Goal: Communication & Community: Connect with others

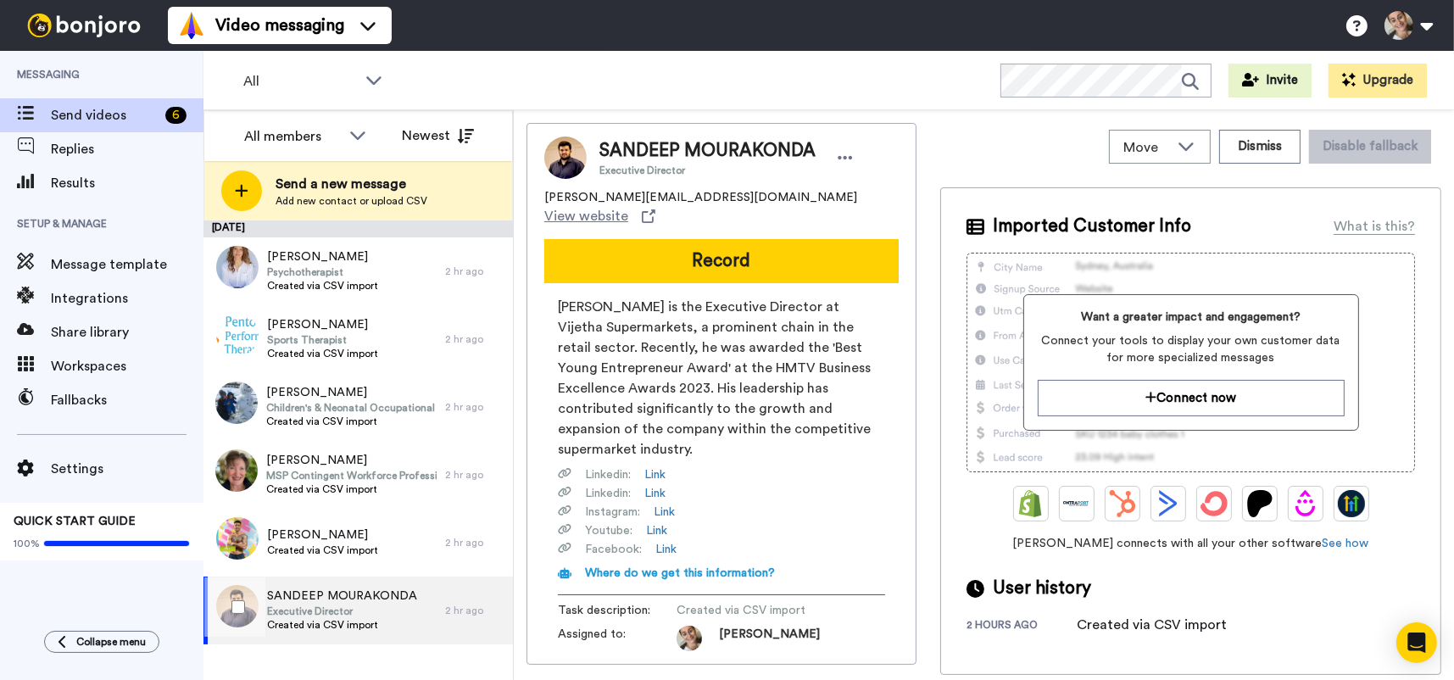
click at [368, 601] on span "SANDEEP MOURAKONDA" at bounding box center [342, 595] width 150 height 17
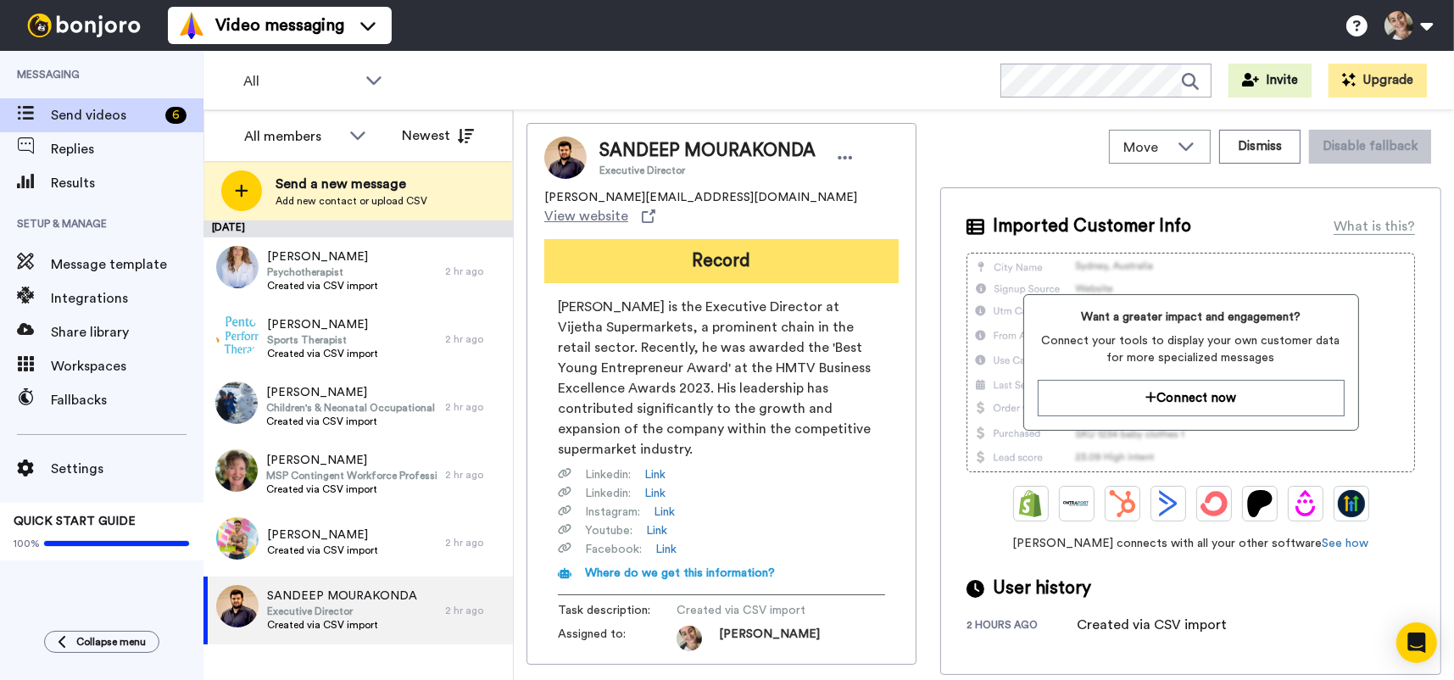
click at [751, 256] on button "Record" at bounding box center [721, 261] width 354 height 44
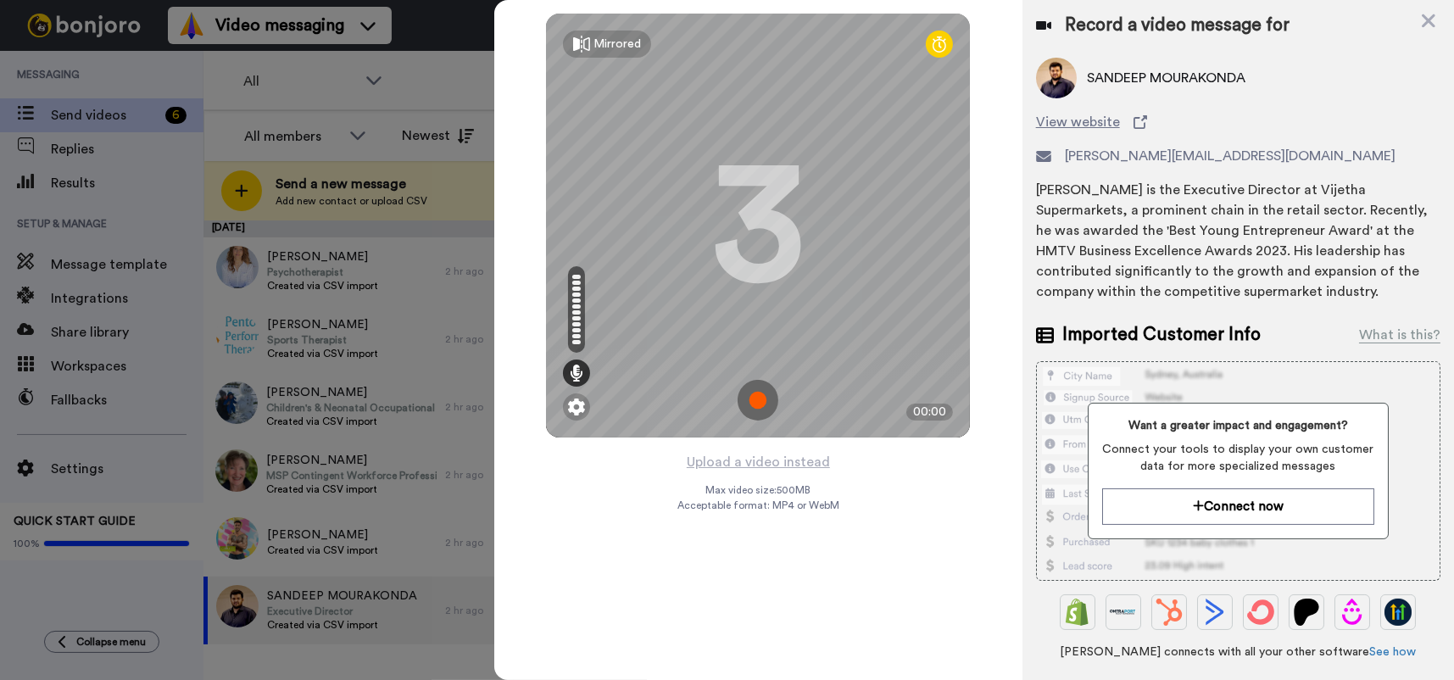
click at [754, 401] on img at bounding box center [757, 400] width 41 height 41
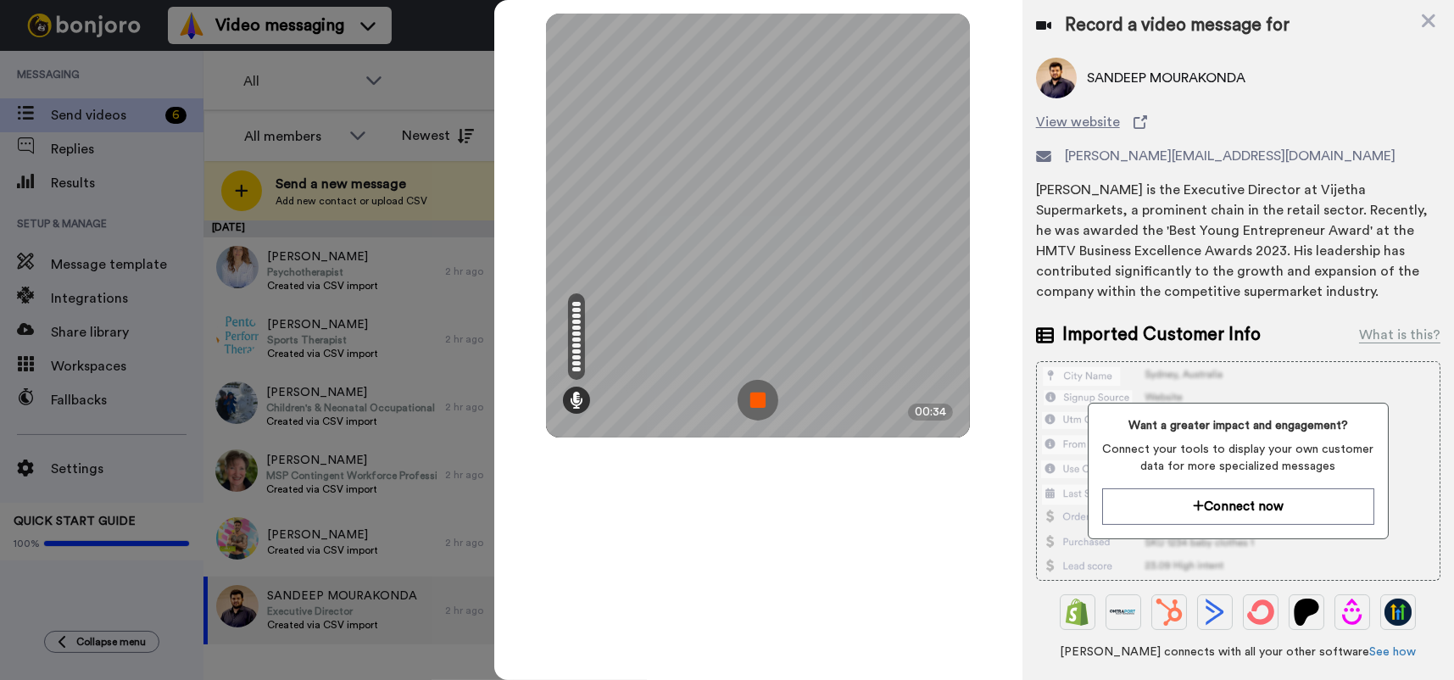
click at [755, 394] on img at bounding box center [757, 400] width 41 height 41
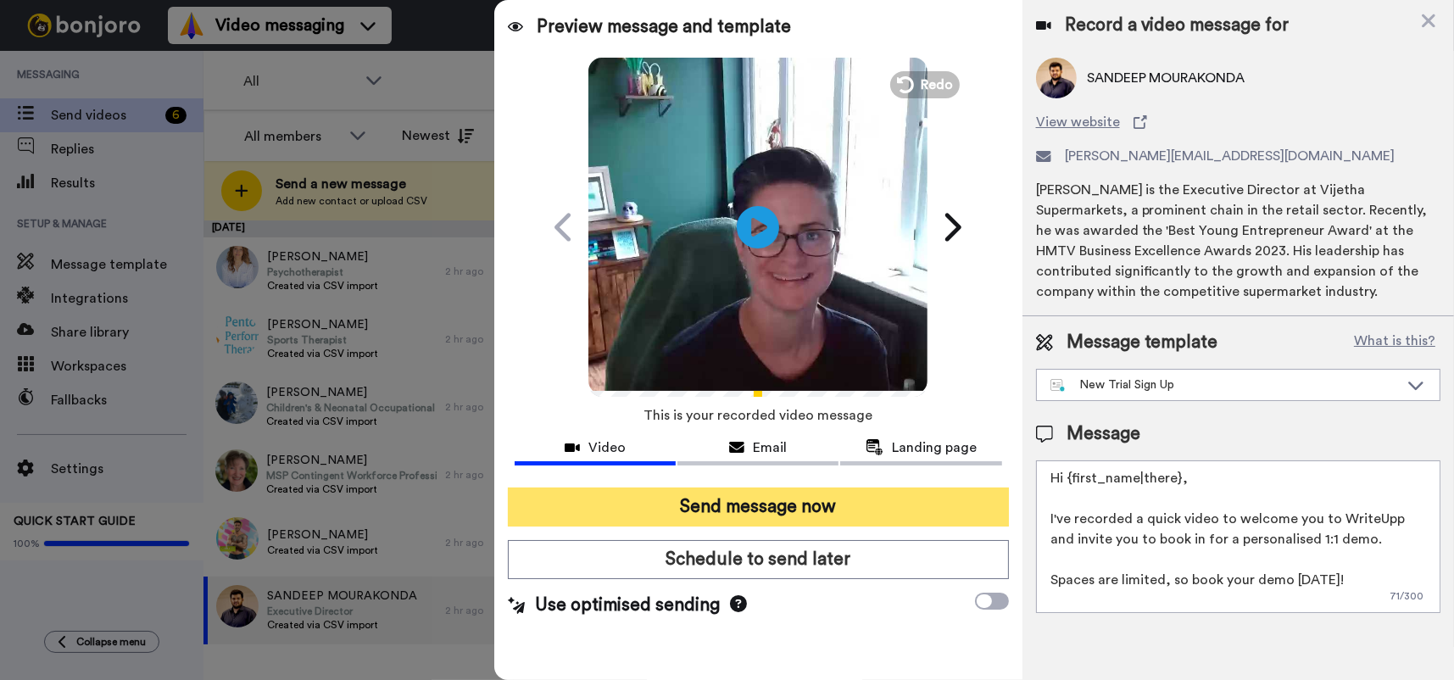
click at [811, 503] on button "Send message now" at bounding box center [758, 506] width 501 height 39
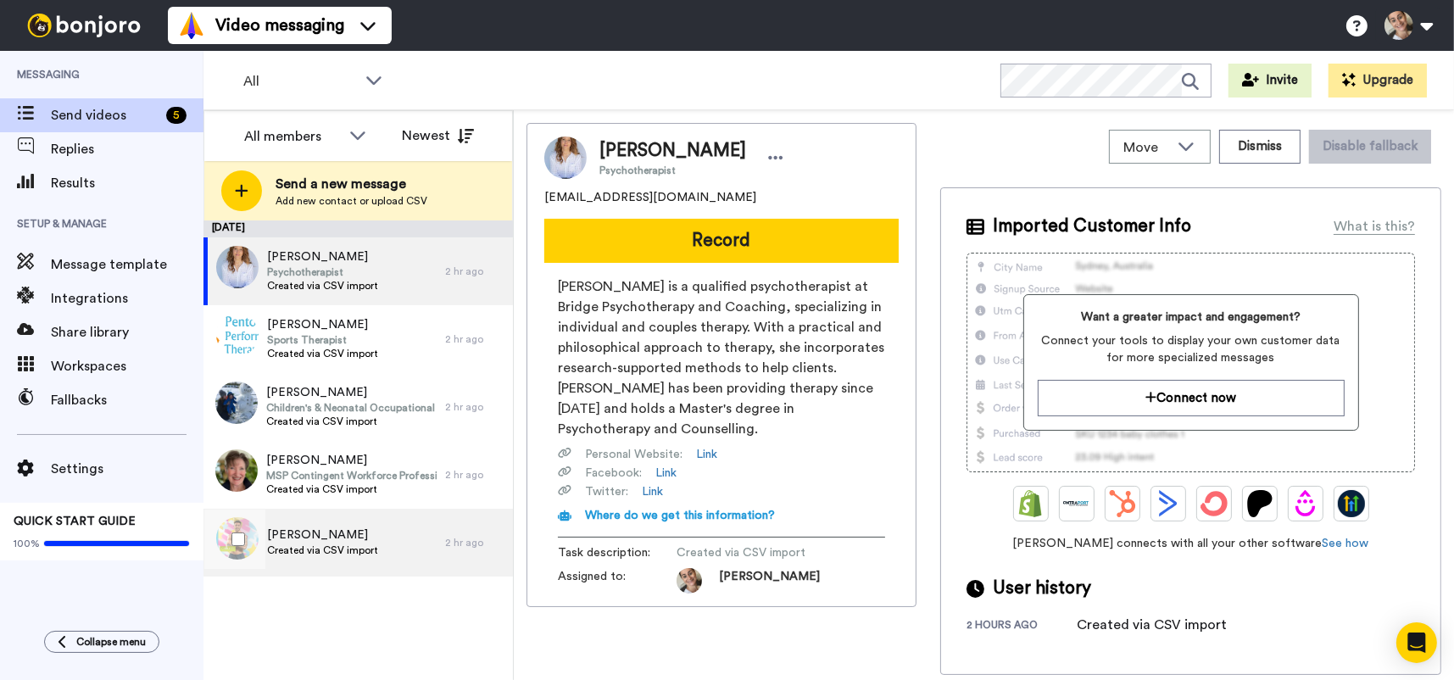
click at [342, 526] on span "[PERSON_NAME]" at bounding box center [322, 534] width 111 height 17
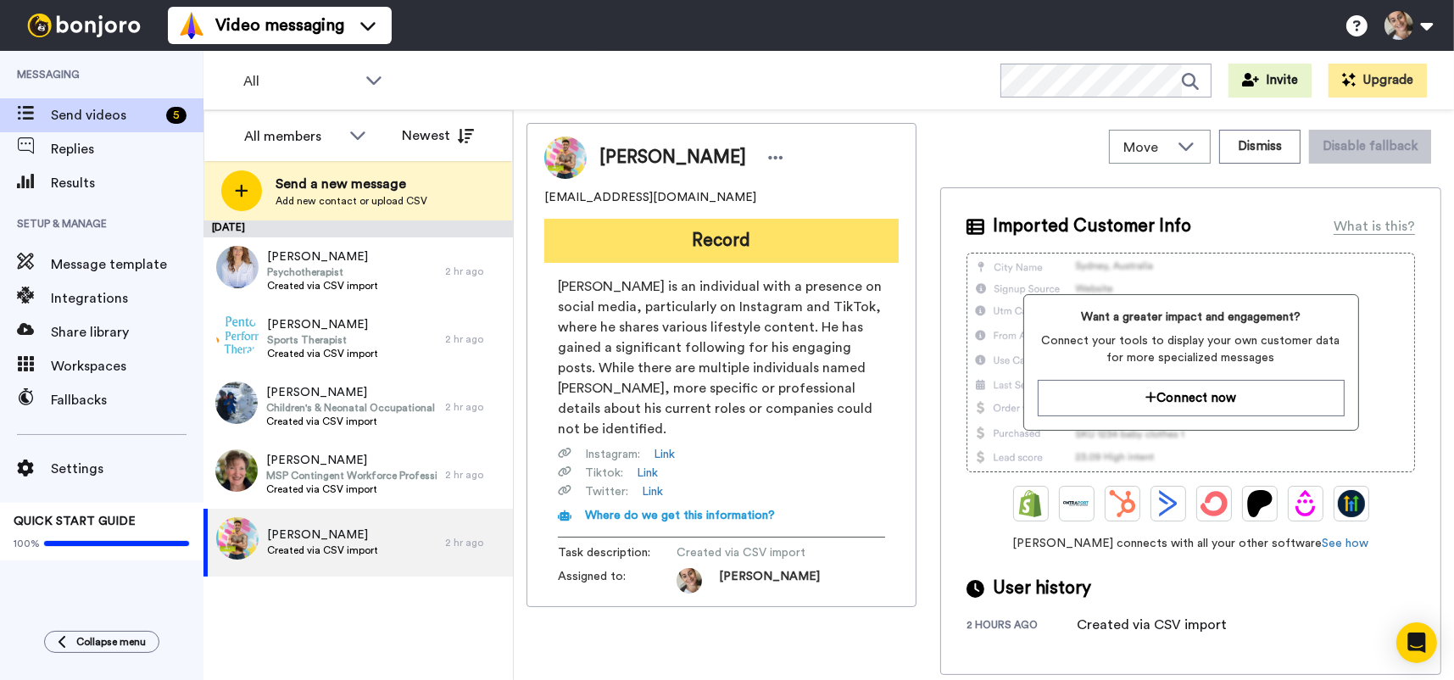
click at [702, 243] on button "Record" at bounding box center [721, 241] width 354 height 44
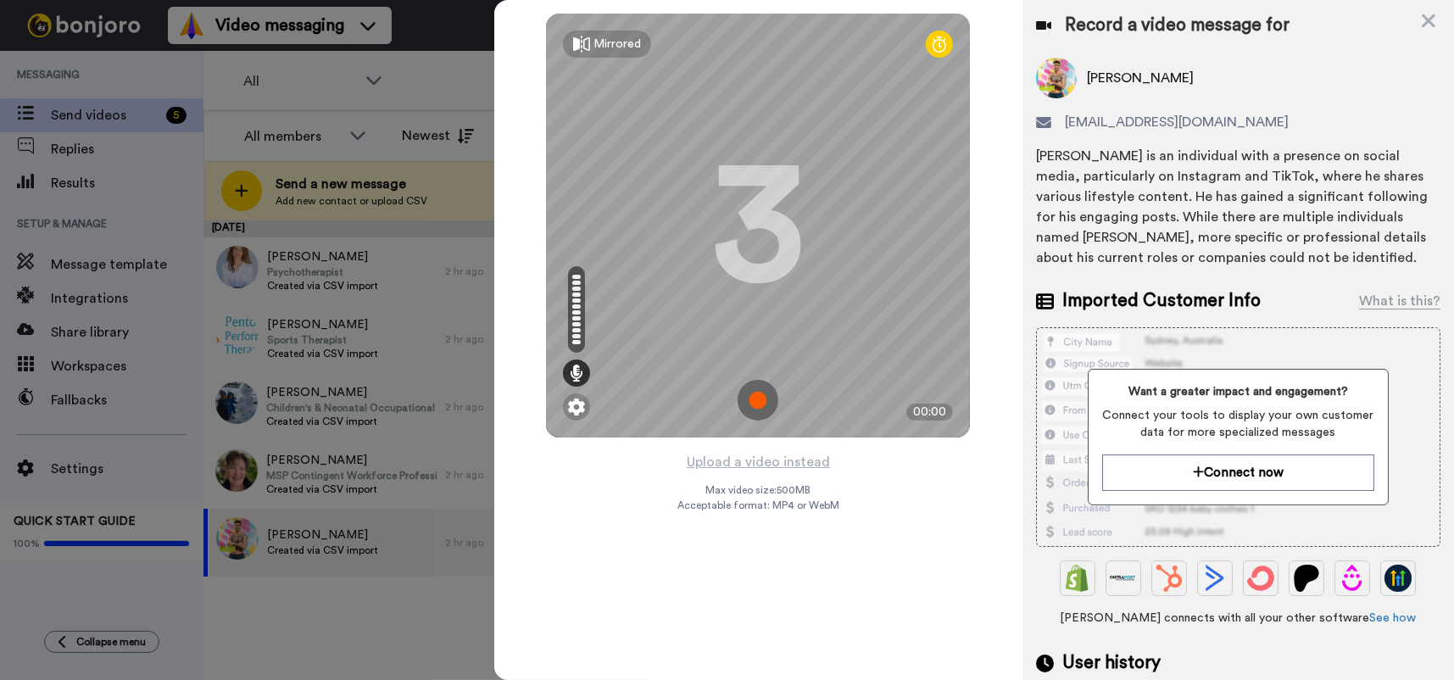
click at [754, 391] on img at bounding box center [757, 400] width 41 height 41
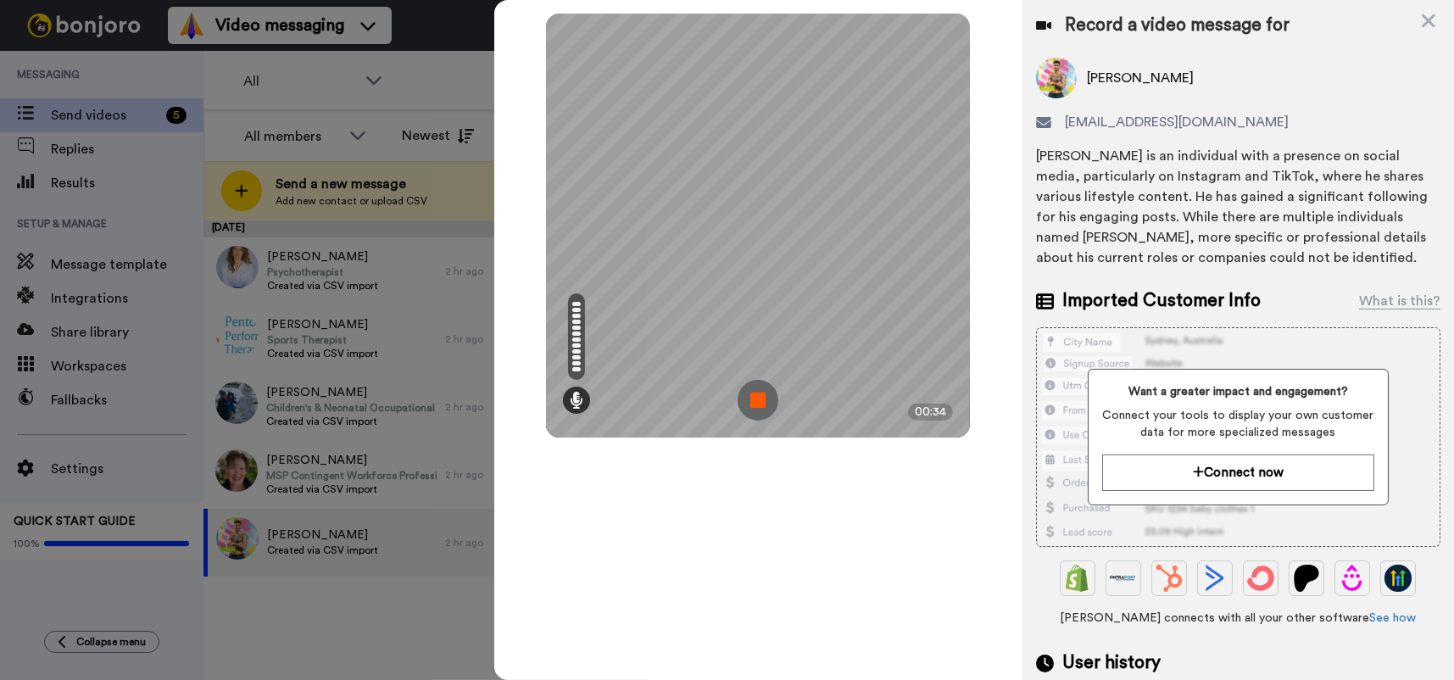
click at [756, 385] on img at bounding box center [757, 400] width 41 height 41
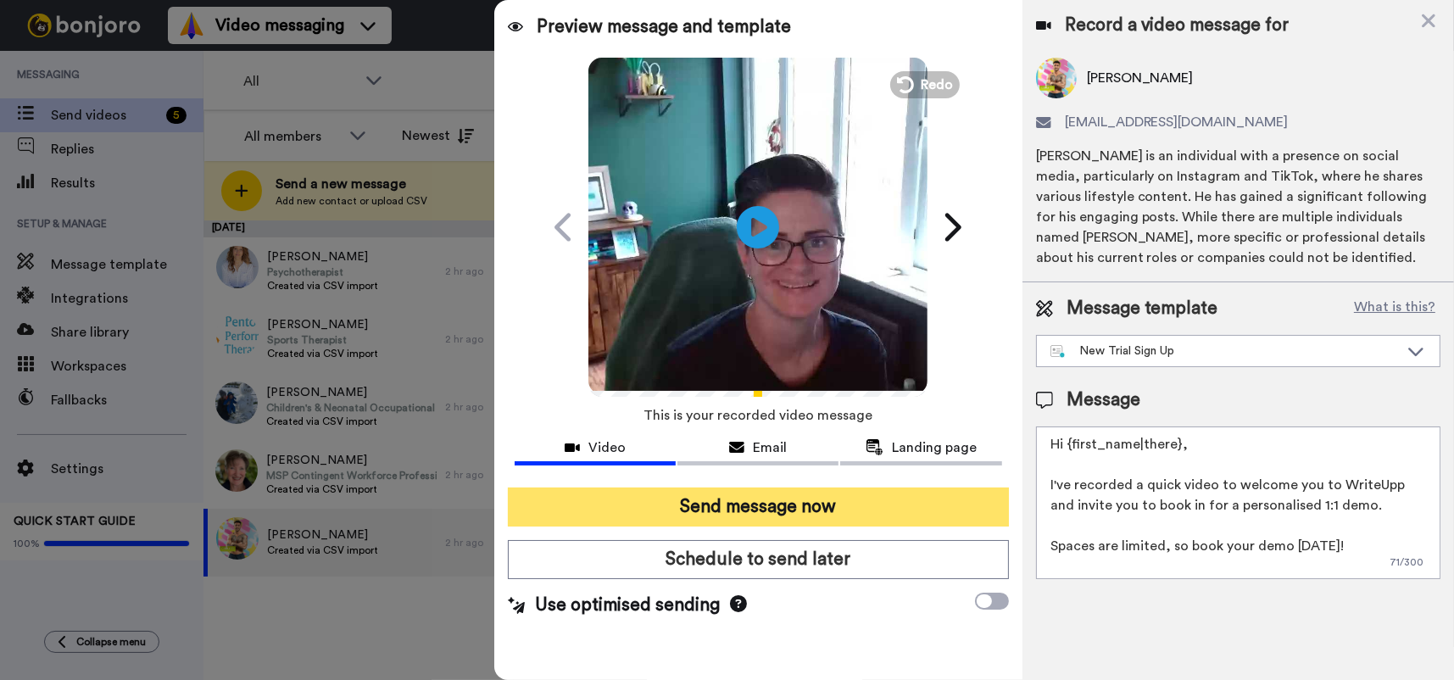
click at [781, 505] on button "Send message now" at bounding box center [758, 506] width 501 height 39
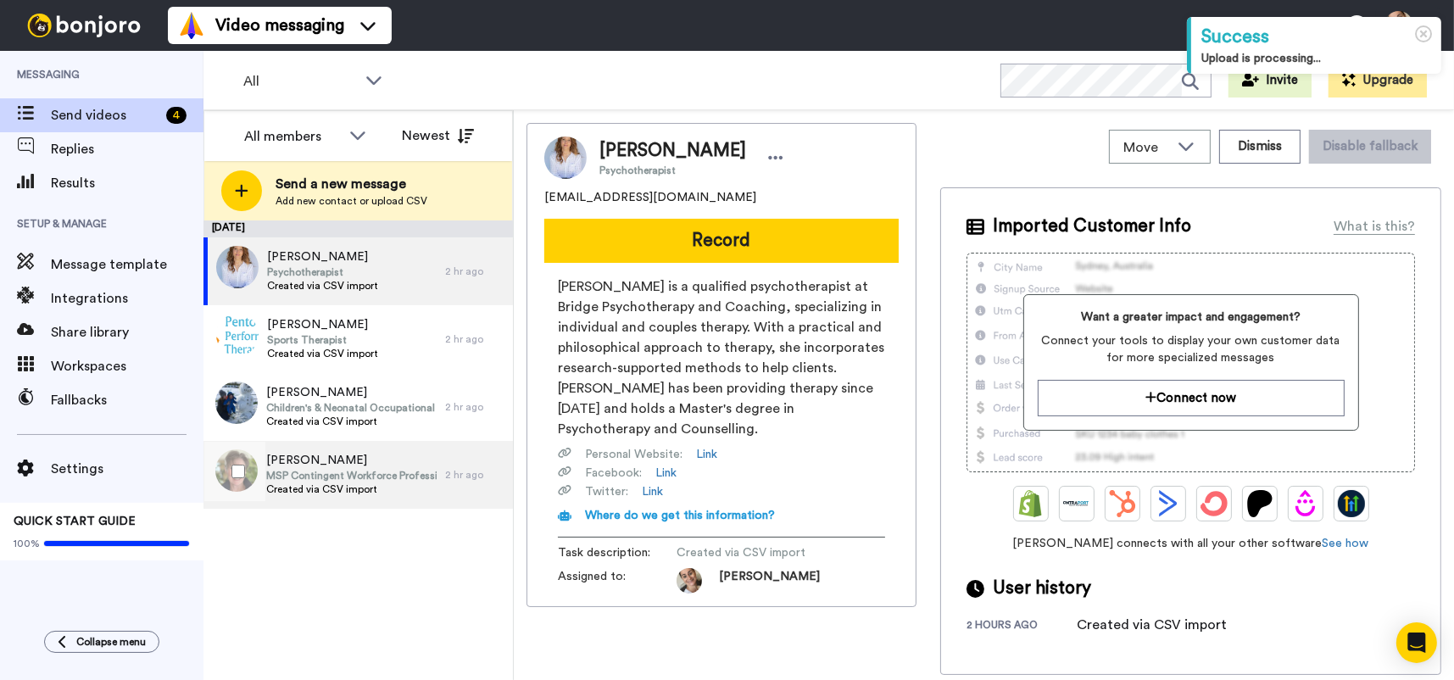
drag, startPoint x: 340, startPoint y: 473, endPoint x: 335, endPoint y: 503, distance: 30.9
click at [340, 473] on span "MSP Contingent Workforce Professional" at bounding box center [351, 476] width 170 height 14
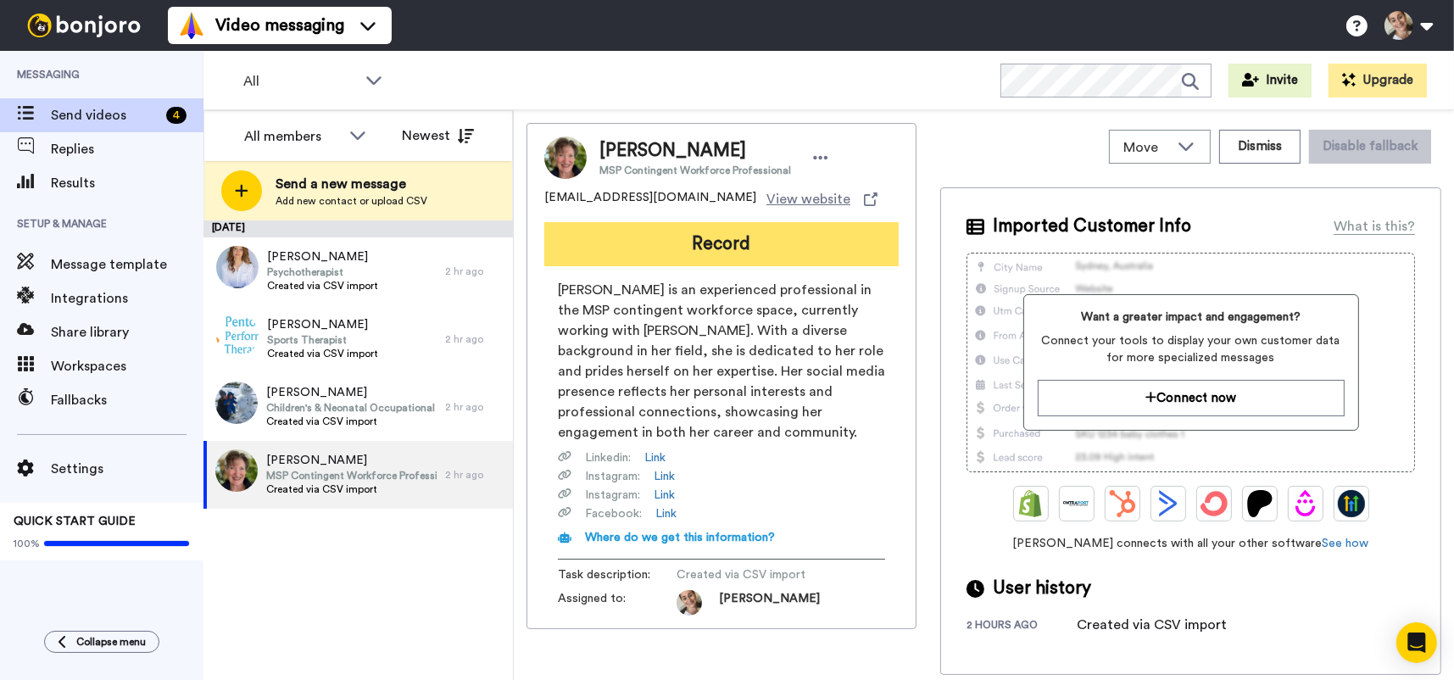
click at [734, 243] on button "Record" at bounding box center [721, 244] width 354 height 44
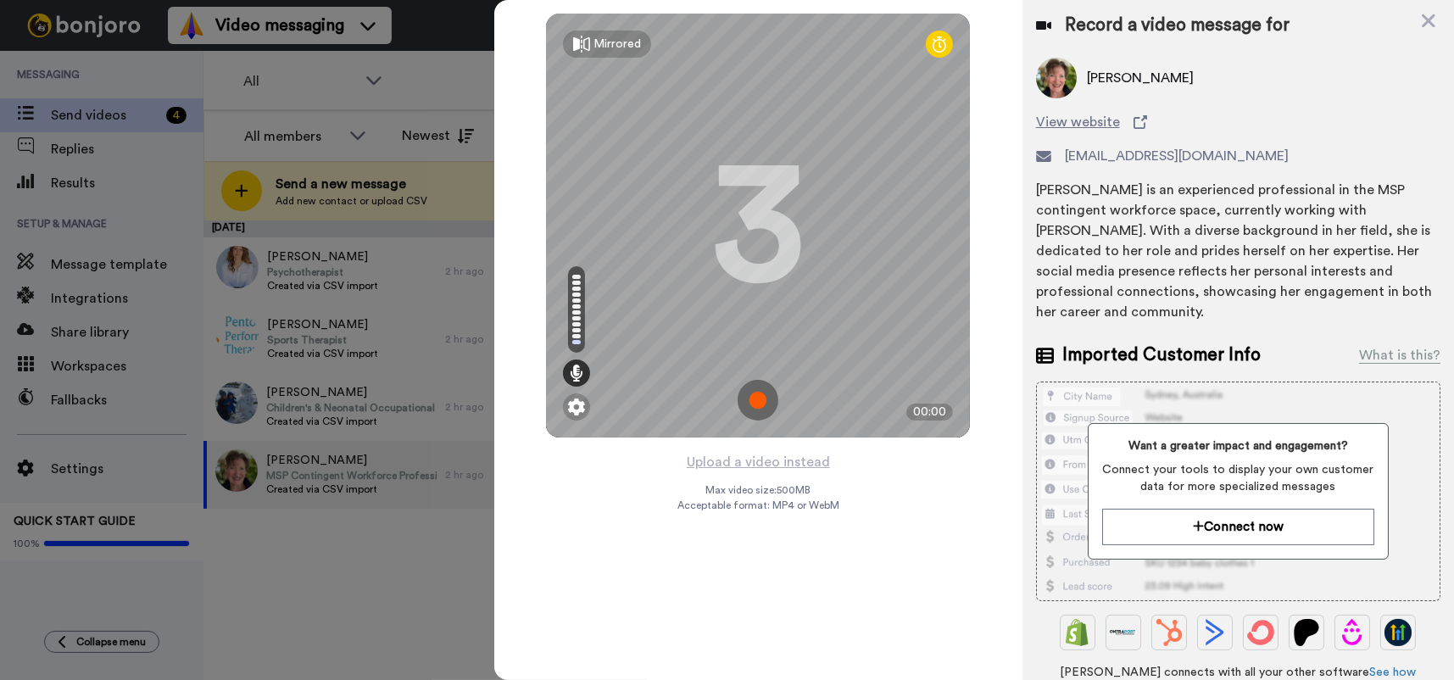
click at [759, 392] on img at bounding box center [757, 400] width 41 height 41
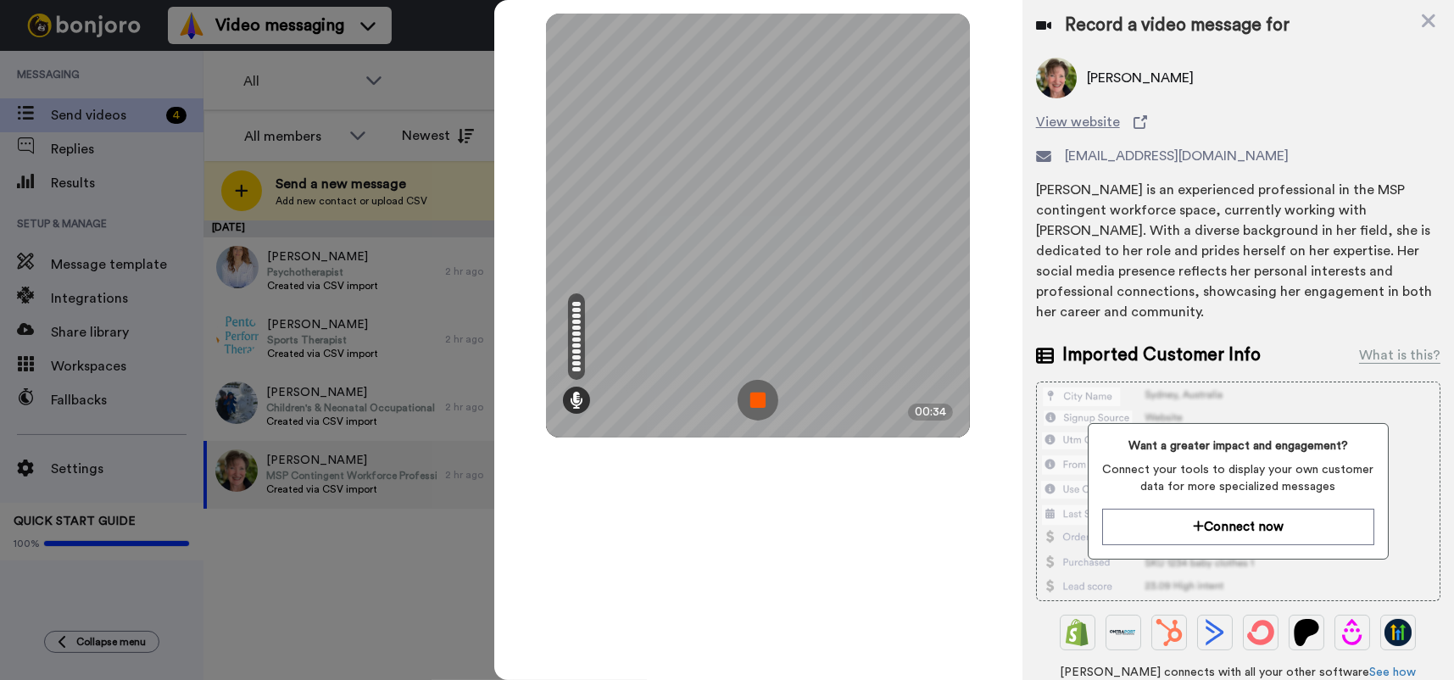
click at [759, 392] on img at bounding box center [757, 400] width 41 height 41
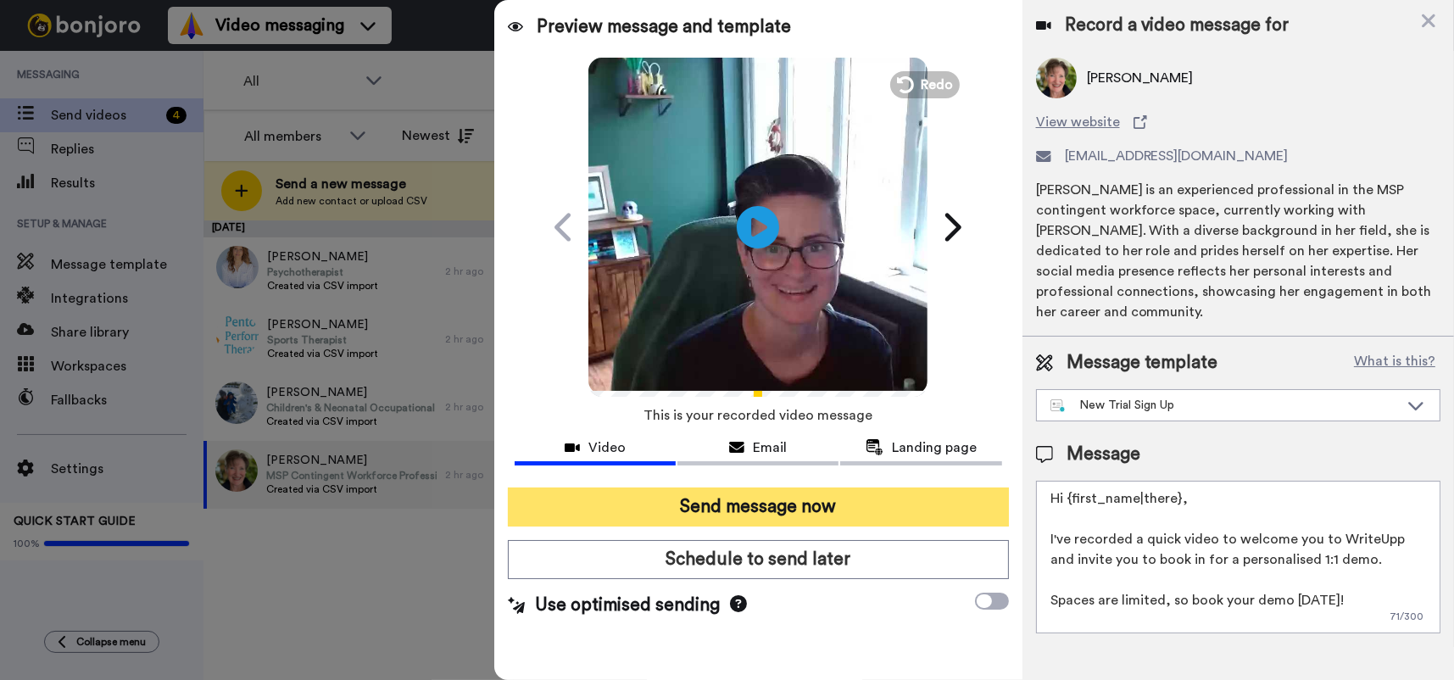
click at [798, 496] on button "Send message now" at bounding box center [758, 506] width 501 height 39
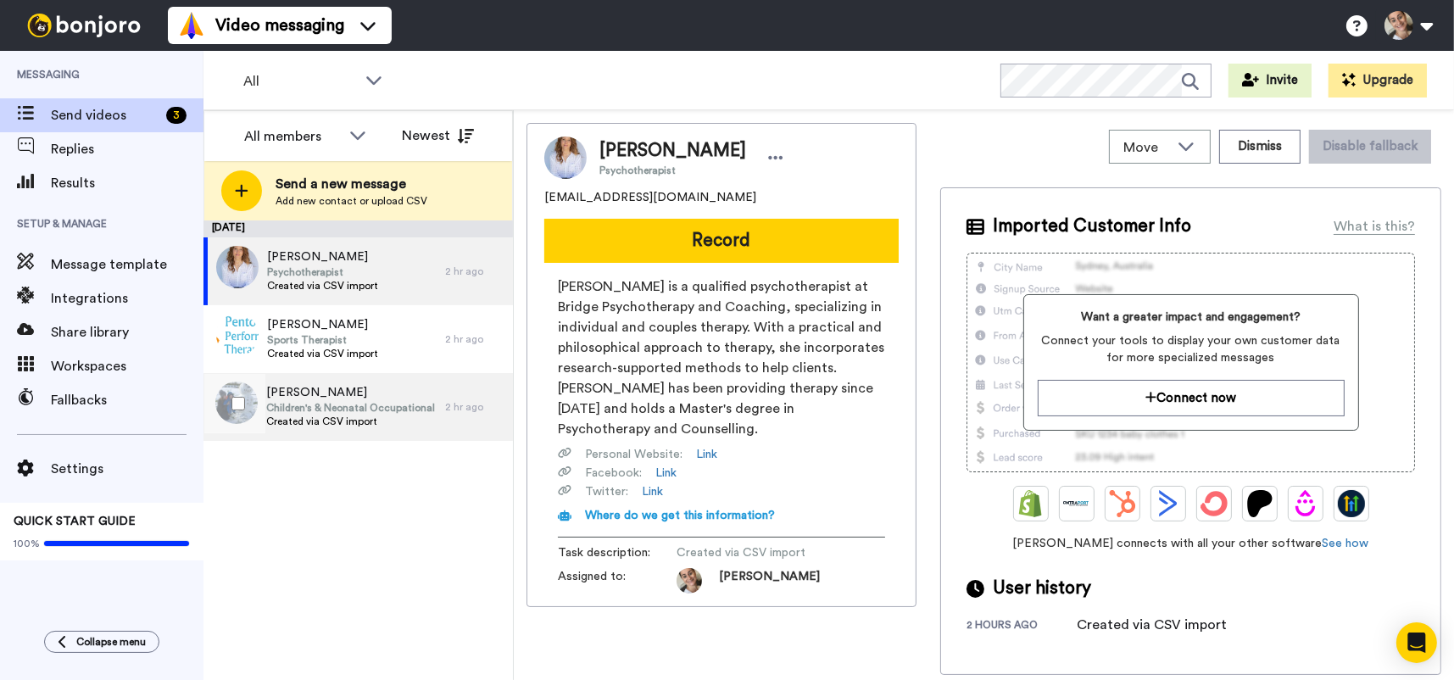
click at [336, 398] on span "Orla Urquhart" at bounding box center [351, 392] width 170 height 17
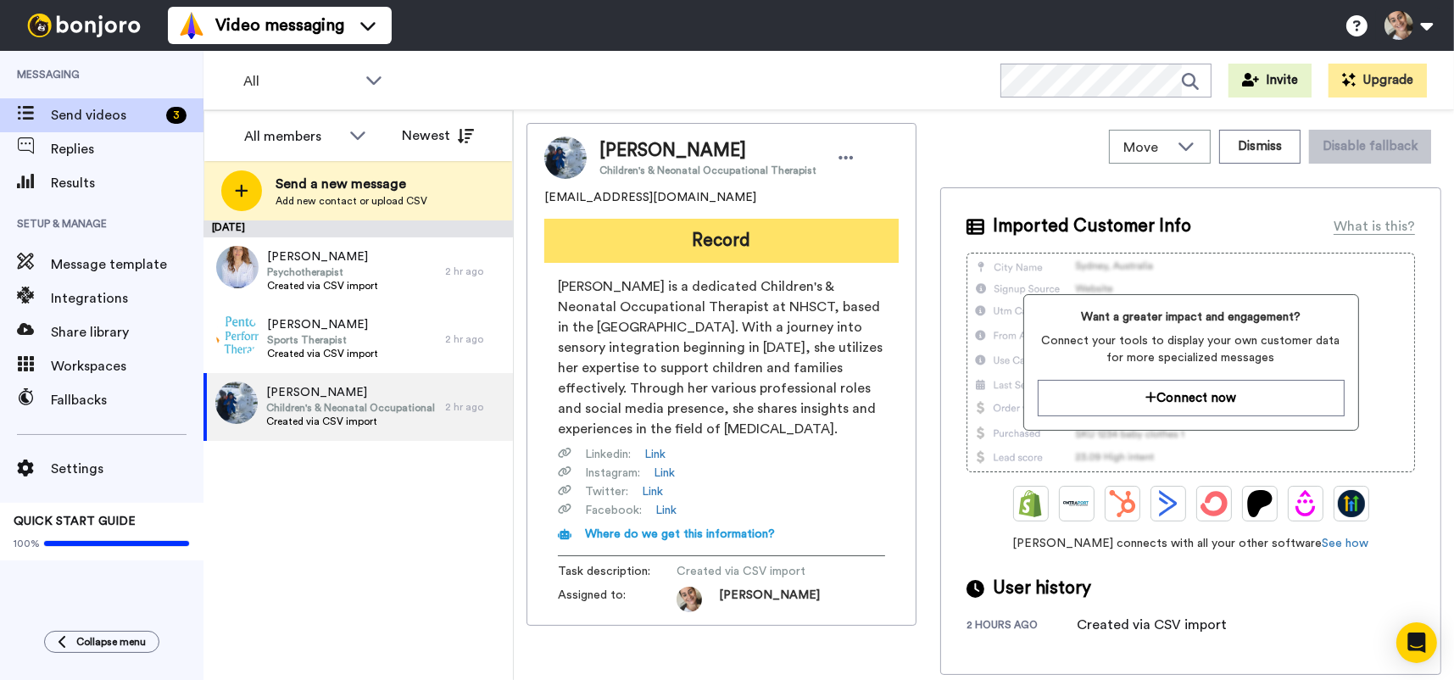
click at [769, 230] on button "Record" at bounding box center [721, 241] width 354 height 44
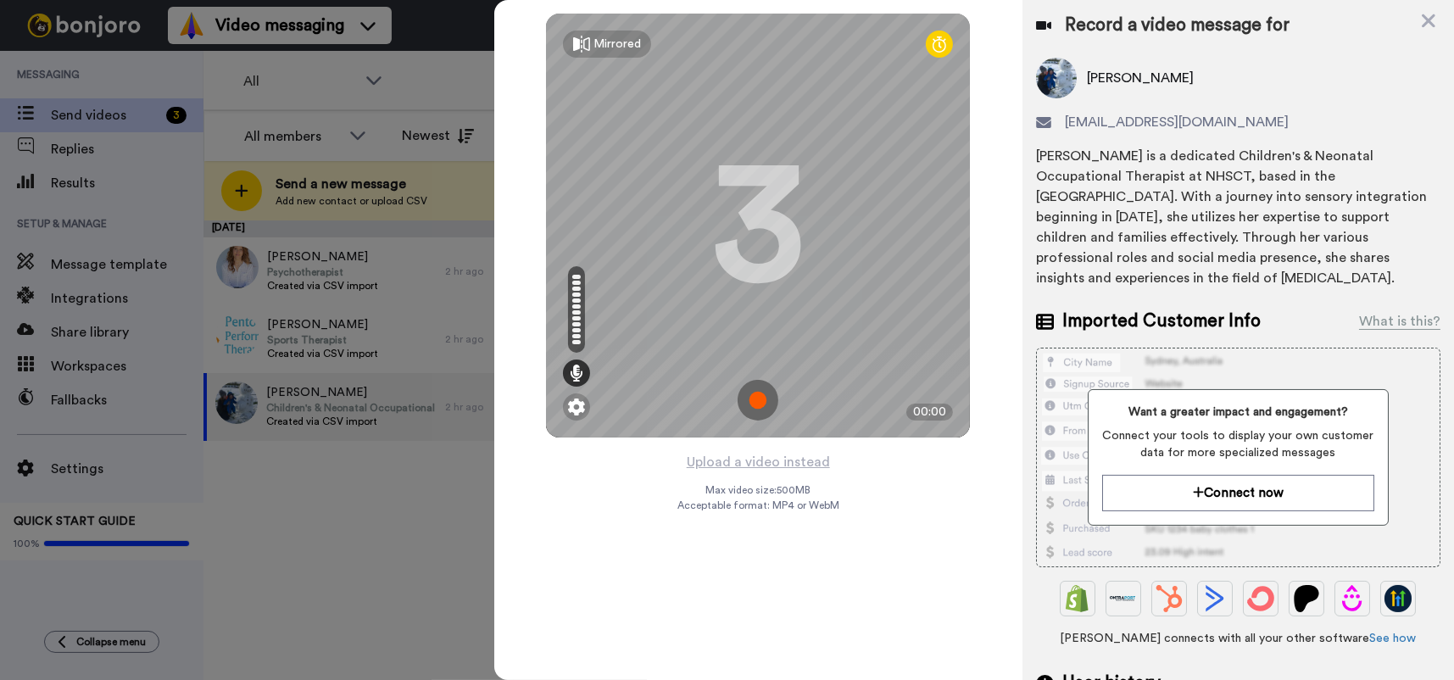
click at [763, 398] on img at bounding box center [757, 400] width 41 height 41
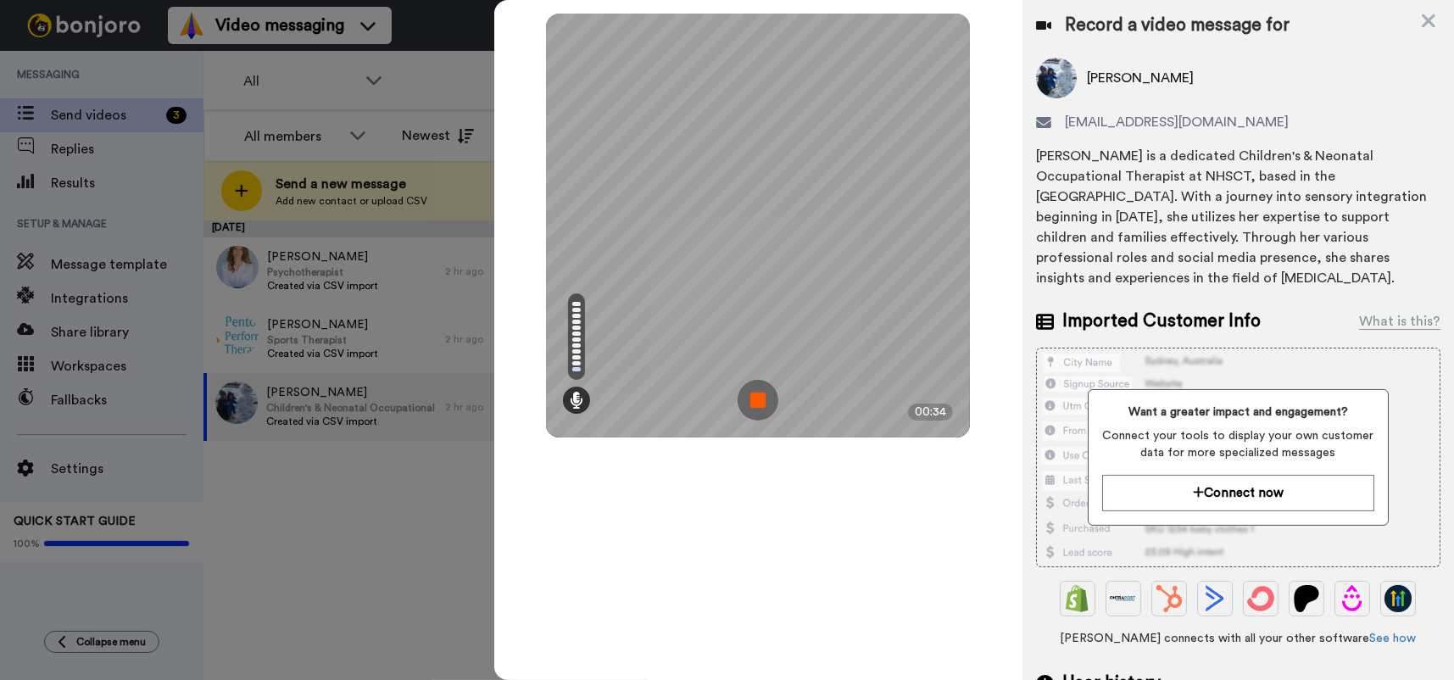
click at [763, 398] on img at bounding box center [757, 400] width 41 height 41
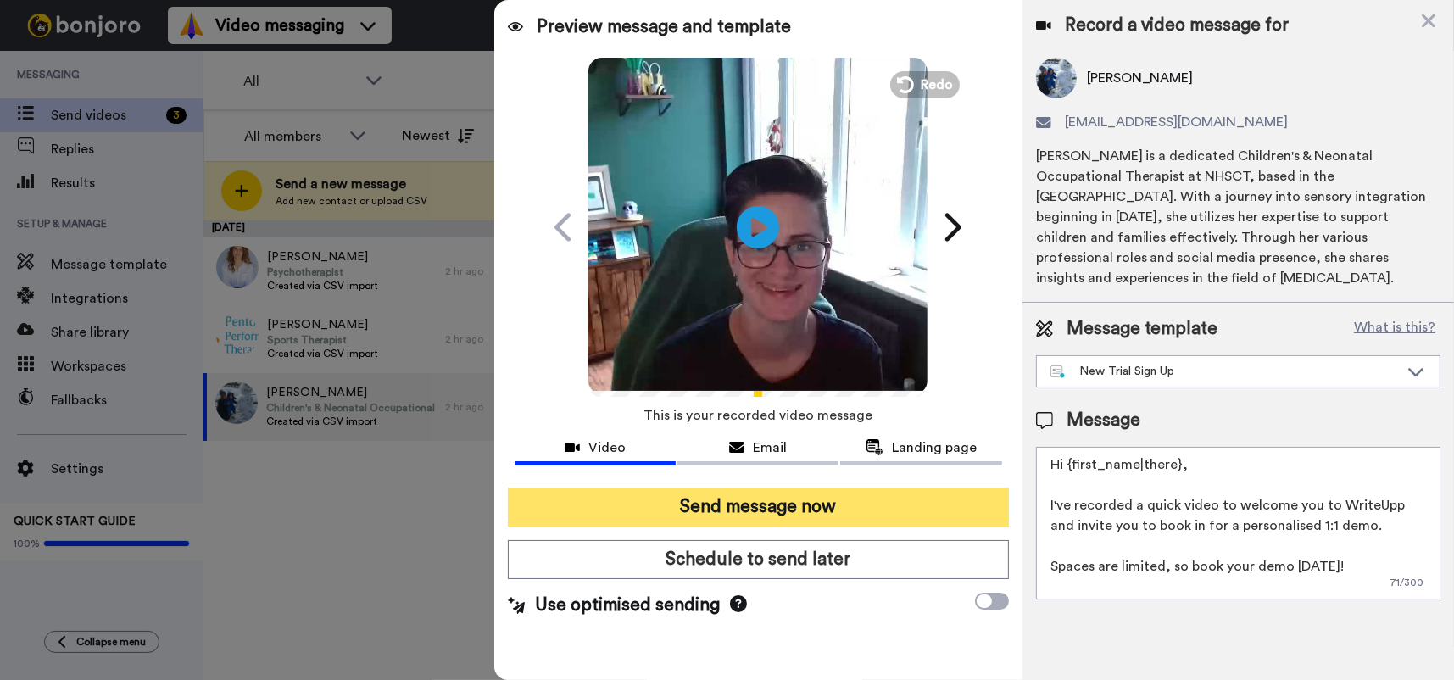
click at [806, 498] on button "Send message now" at bounding box center [758, 506] width 501 height 39
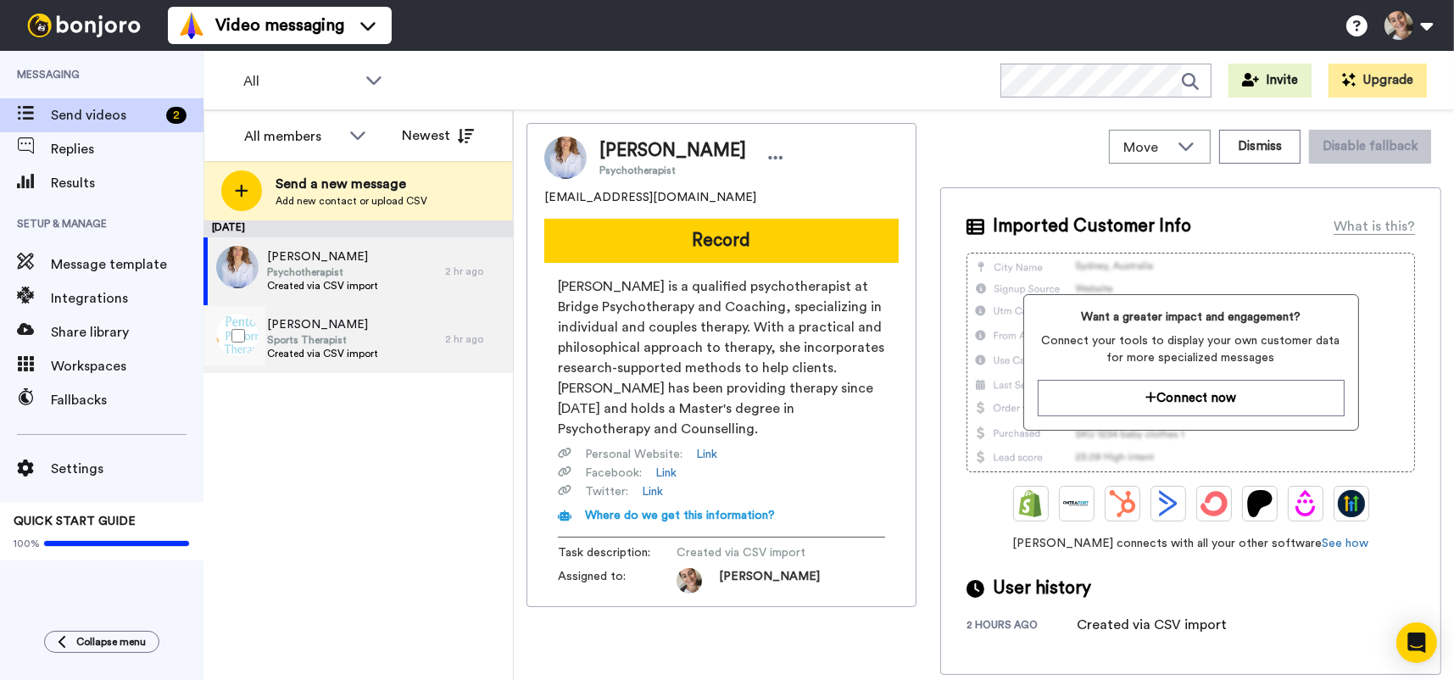
click at [353, 349] on span "Created via CSV import" at bounding box center [322, 354] width 111 height 14
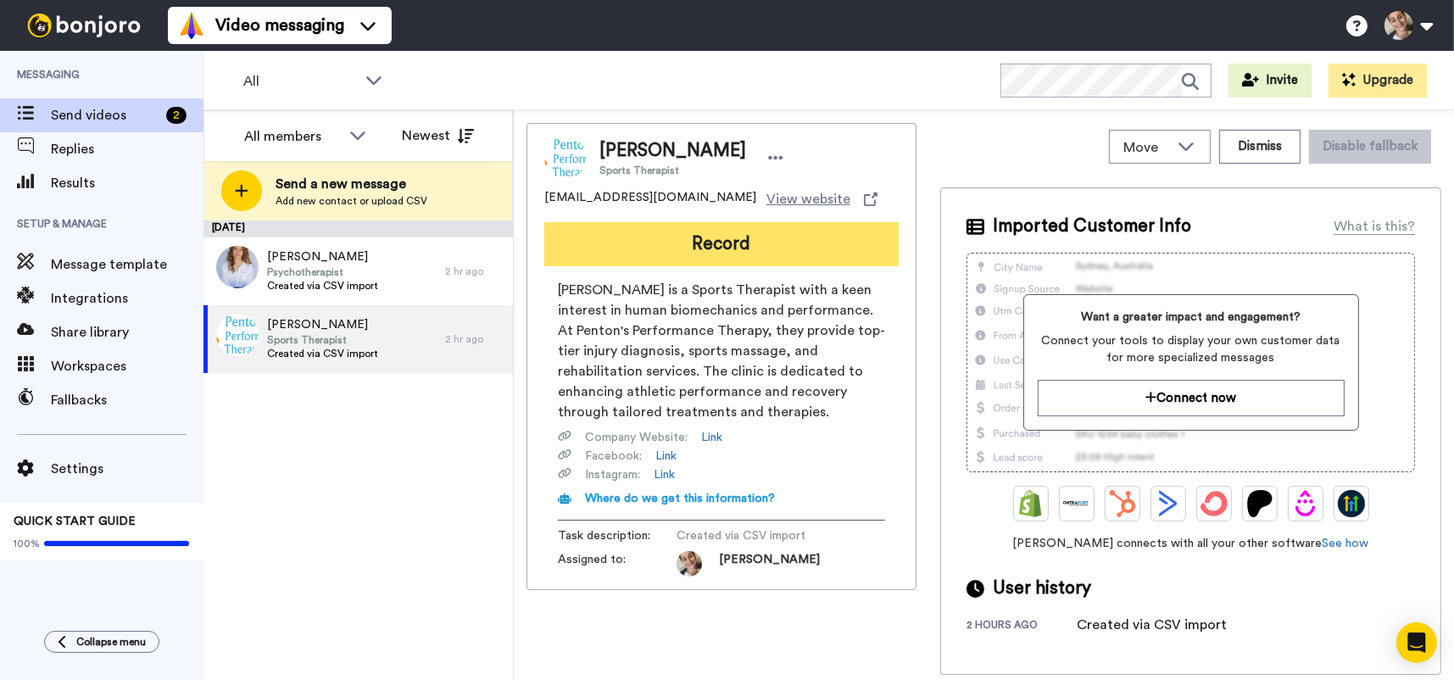
click at [714, 242] on button "Record" at bounding box center [721, 244] width 354 height 44
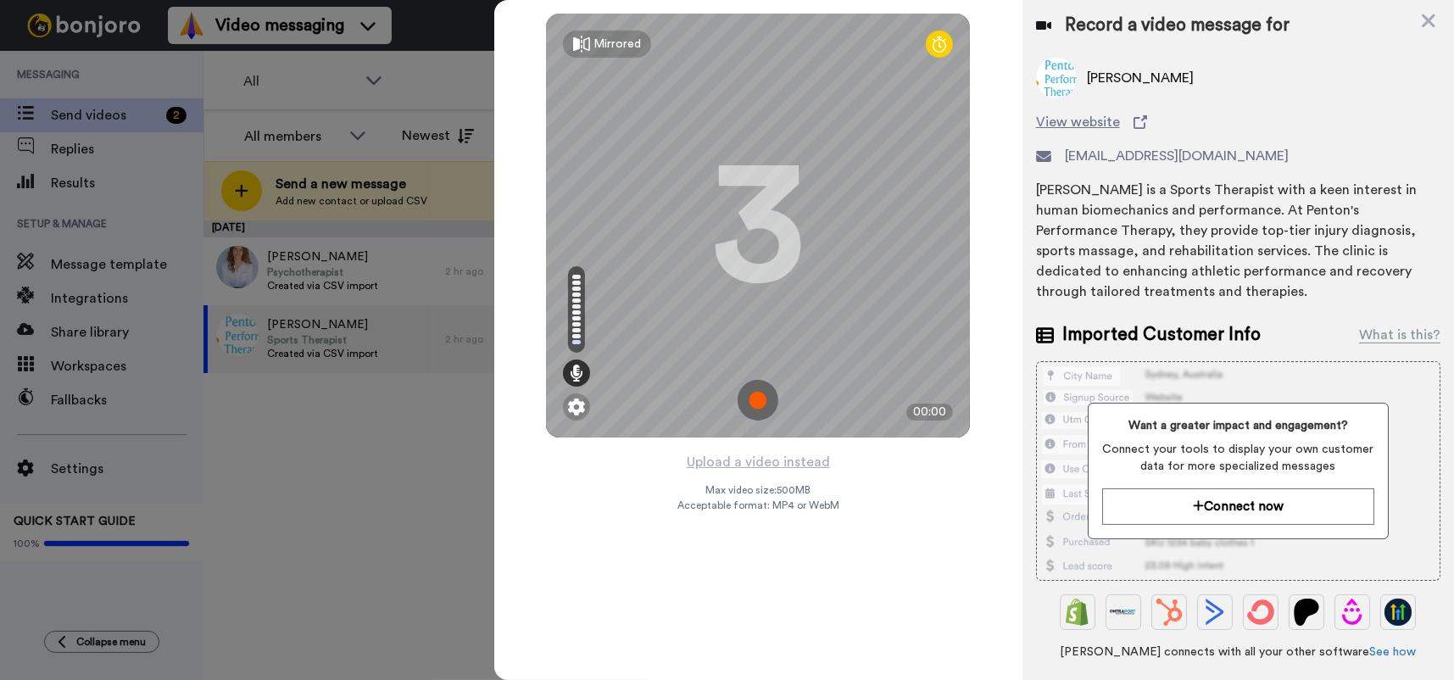
click at [754, 396] on img at bounding box center [757, 400] width 41 height 41
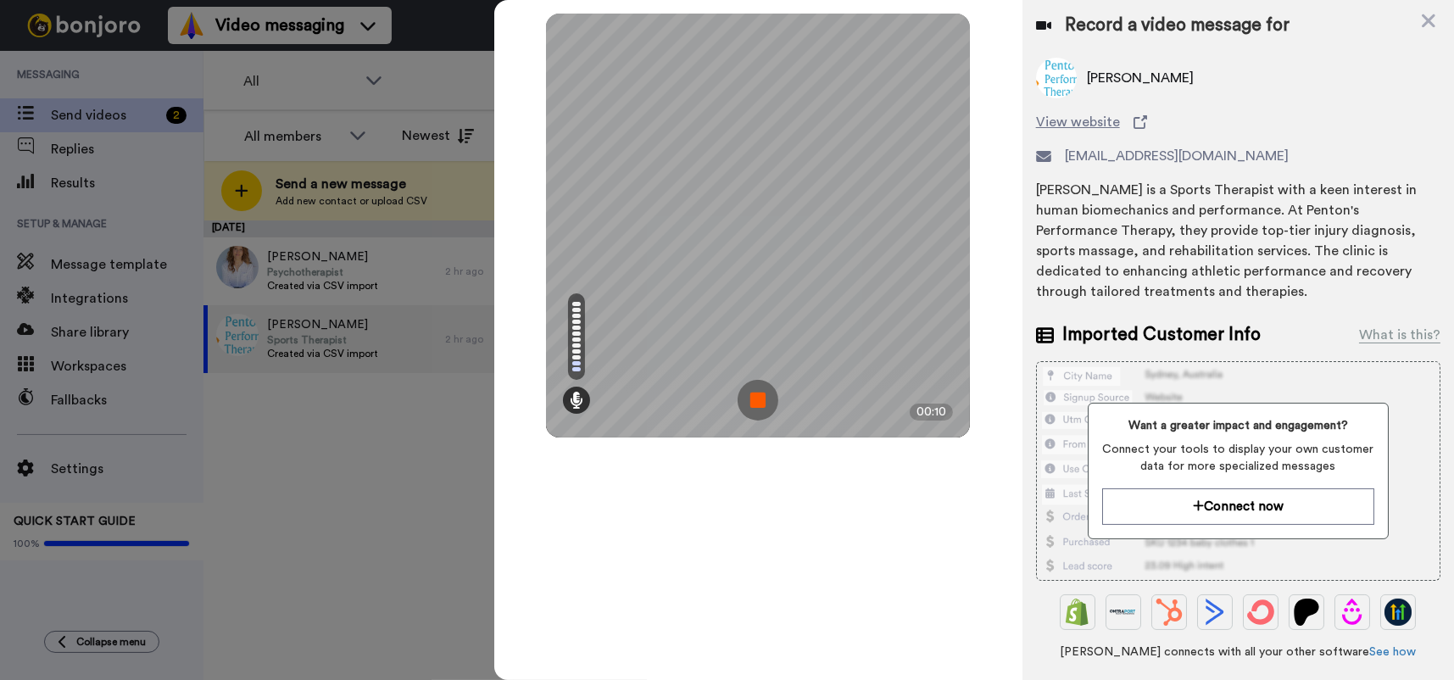
click at [748, 388] on img at bounding box center [757, 400] width 41 height 41
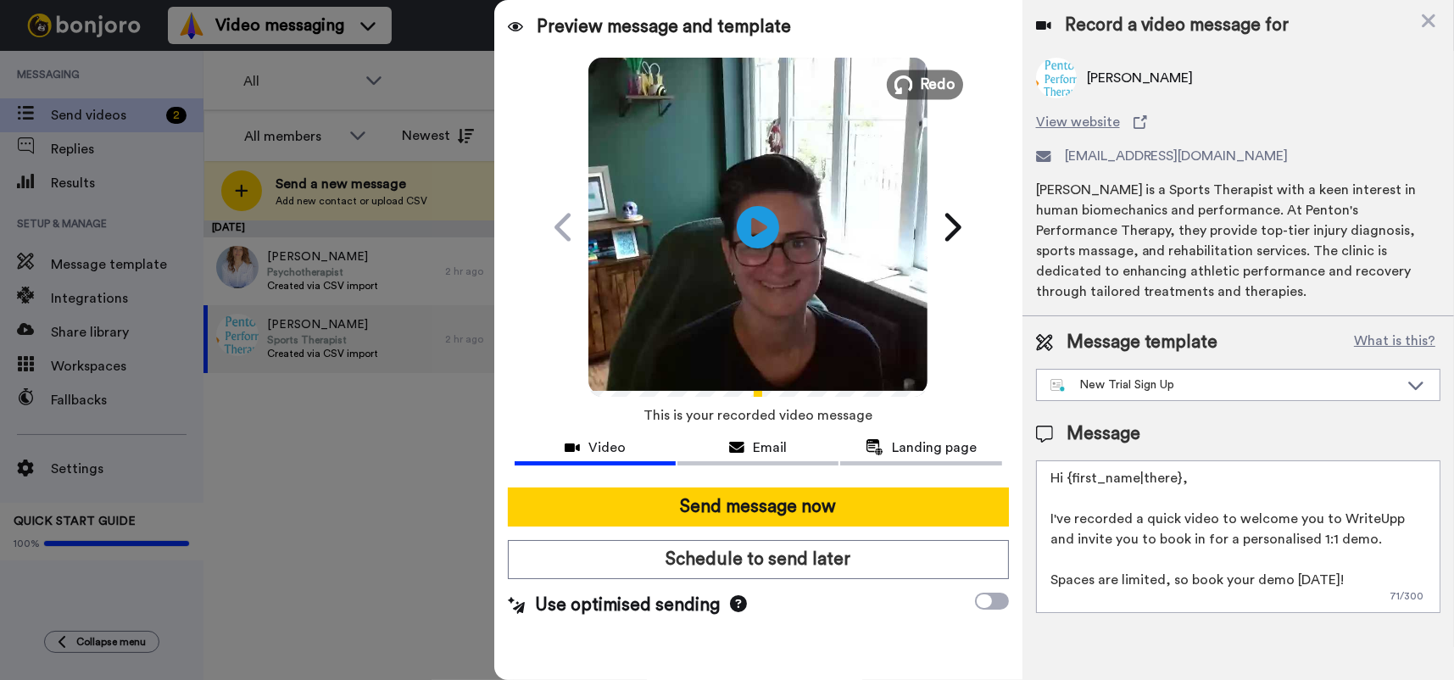
click at [935, 81] on span "Redo" at bounding box center [938, 84] width 36 height 22
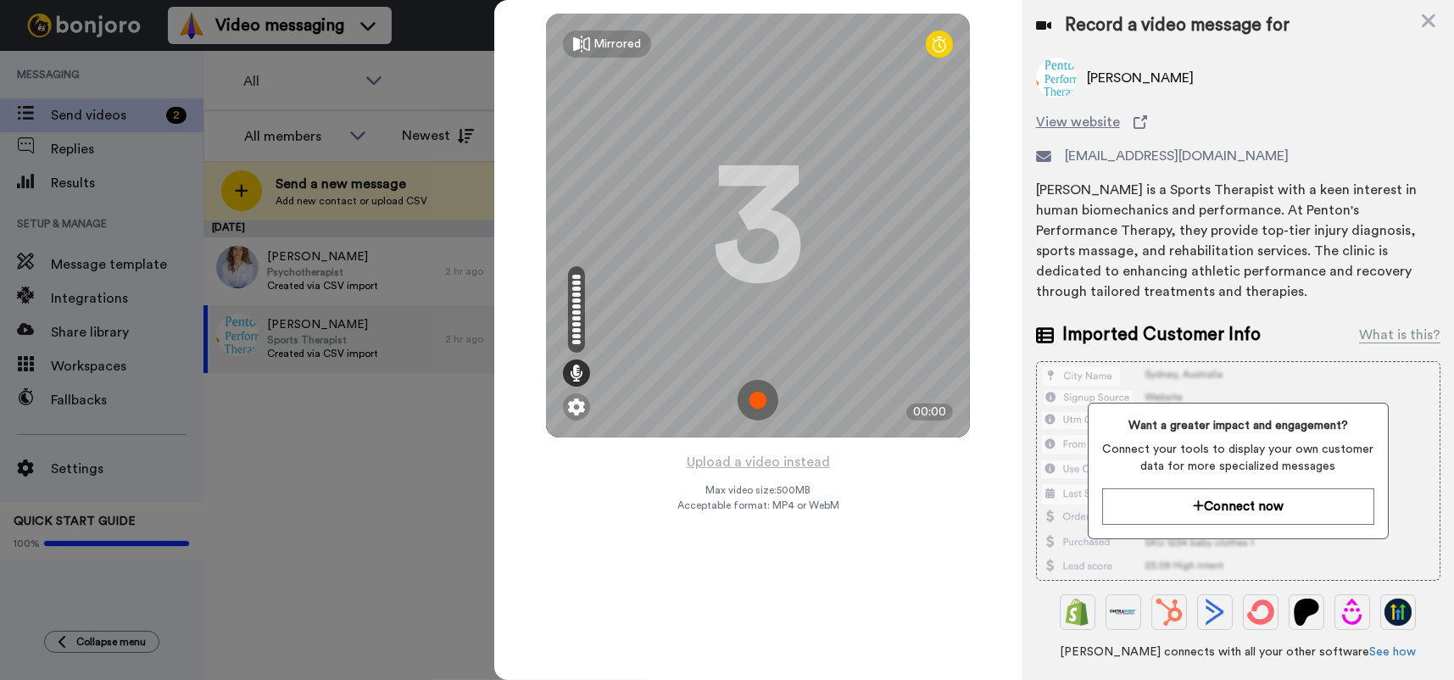
click at [761, 395] on img at bounding box center [757, 400] width 41 height 41
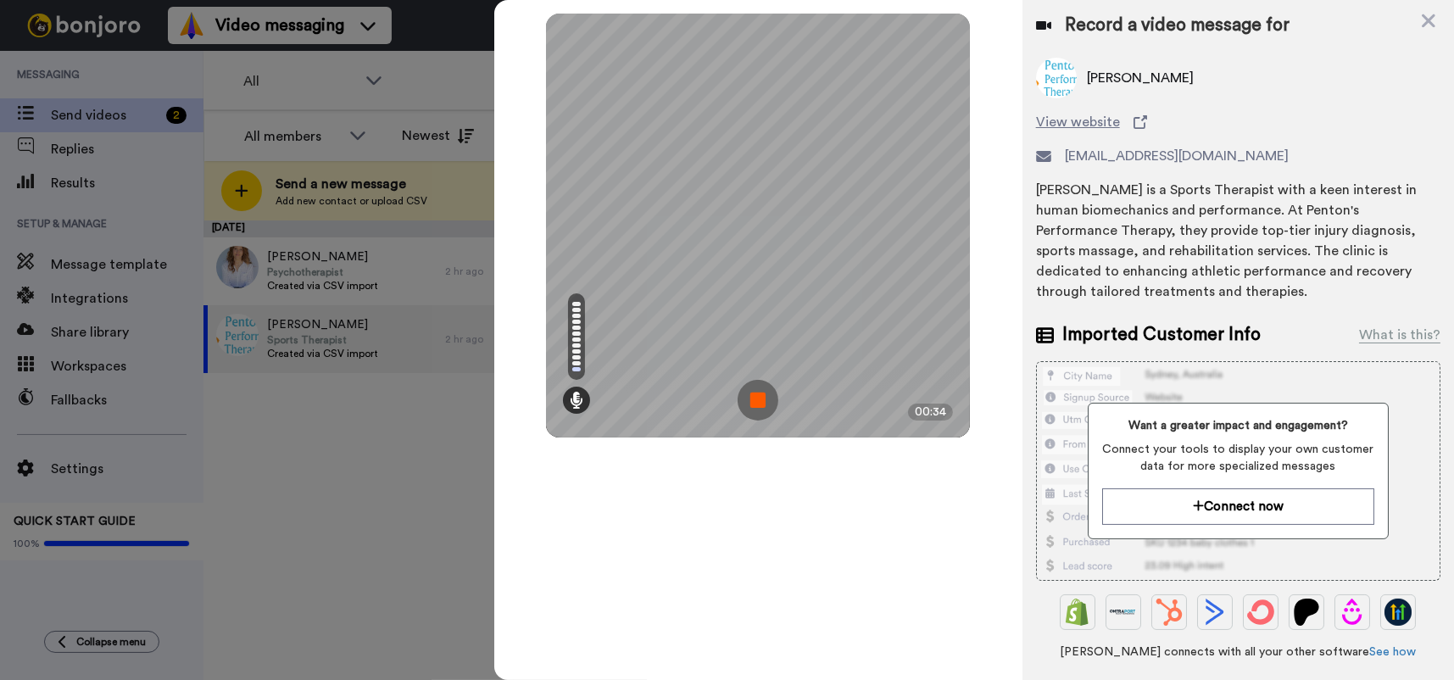
click at [749, 394] on img at bounding box center [757, 400] width 41 height 41
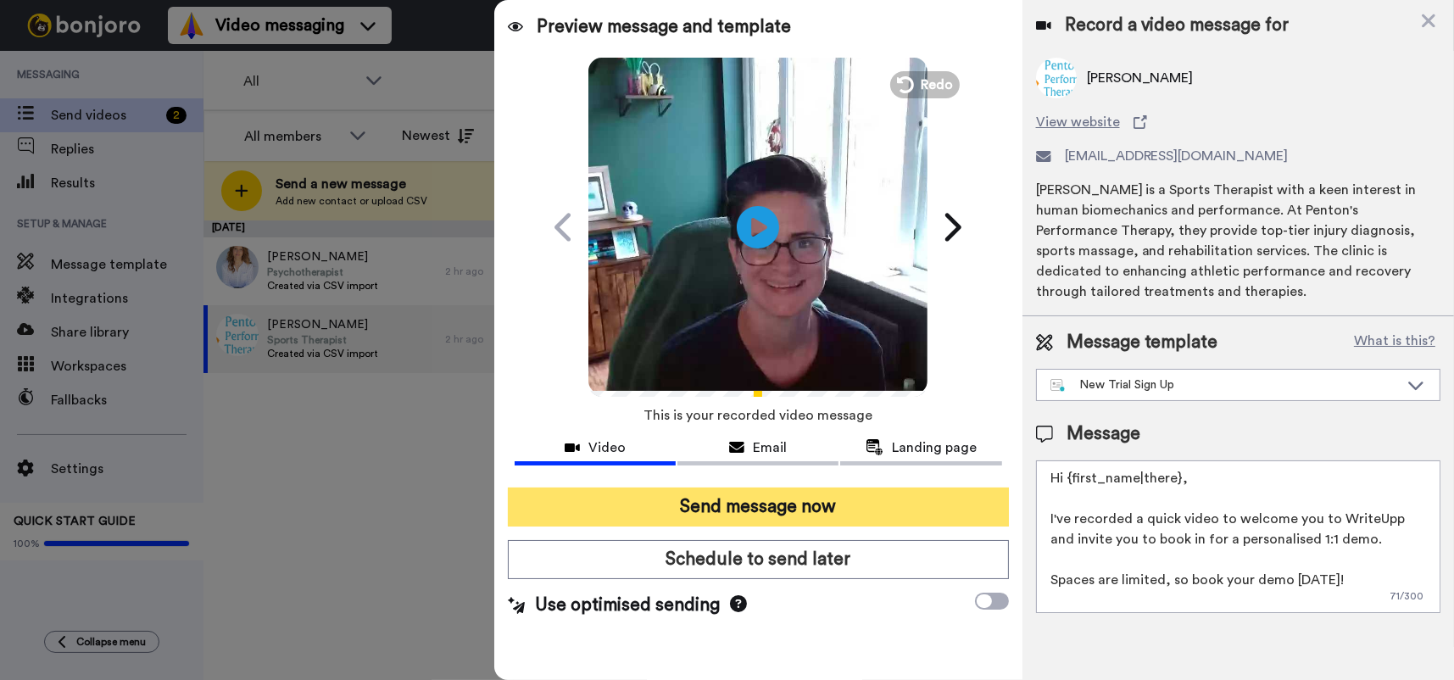
click at [791, 500] on button "Send message now" at bounding box center [758, 506] width 501 height 39
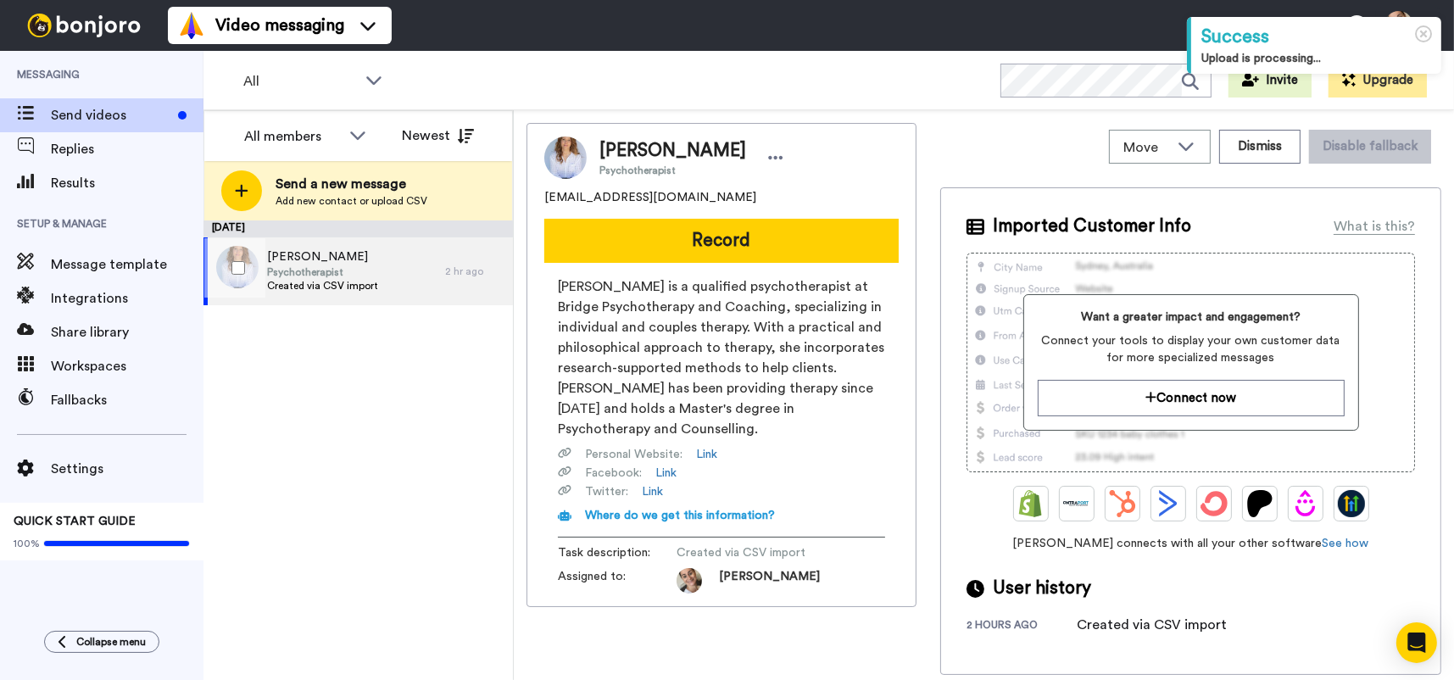
click at [374, 262] on span "[PERSON_NAME]" at bounding box center [322, 256] width 111 height 17
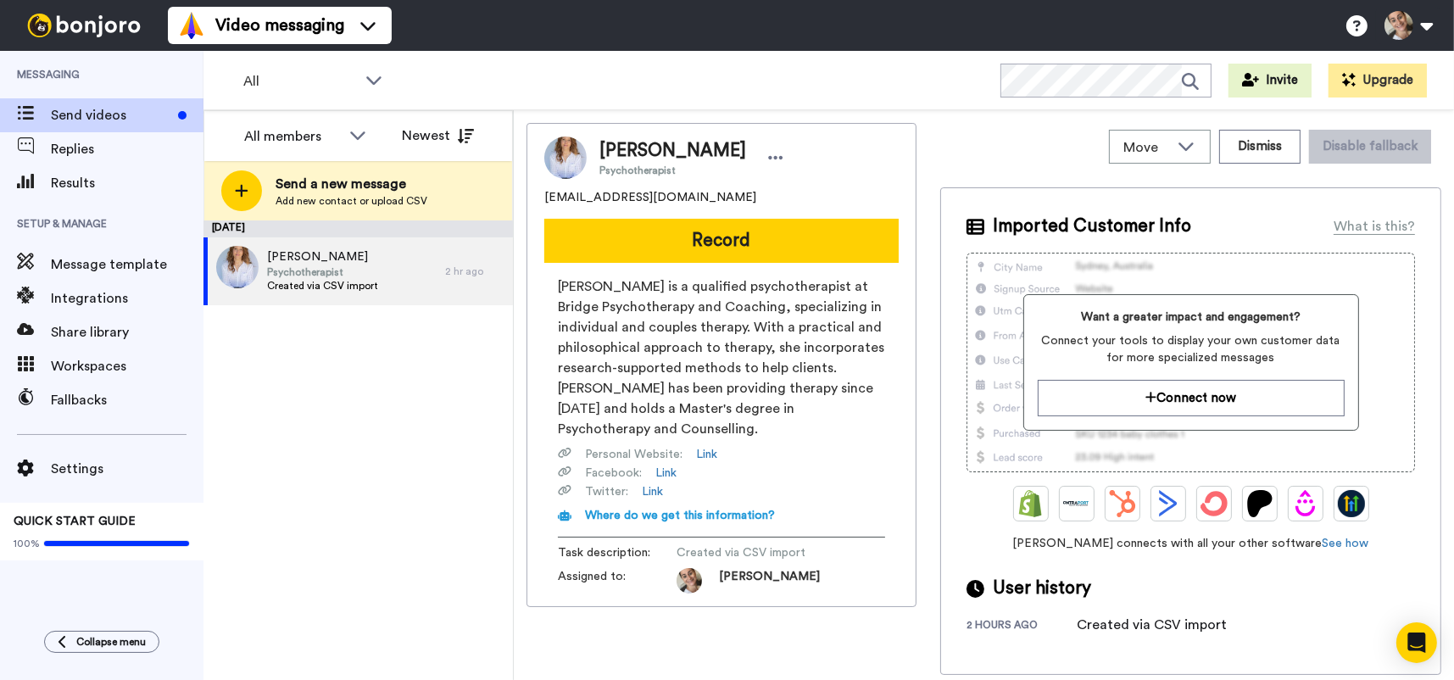
click at [428, 455] on div "August 15 Lucy Solymar Psychotherapist Created via CSV import 2 hr ago" at bounding box center [357, 449] width 309 height 459
click at [333, 253] on span "[PERSON_NAME]" at bounding box center [322, 256] width 111 height 17
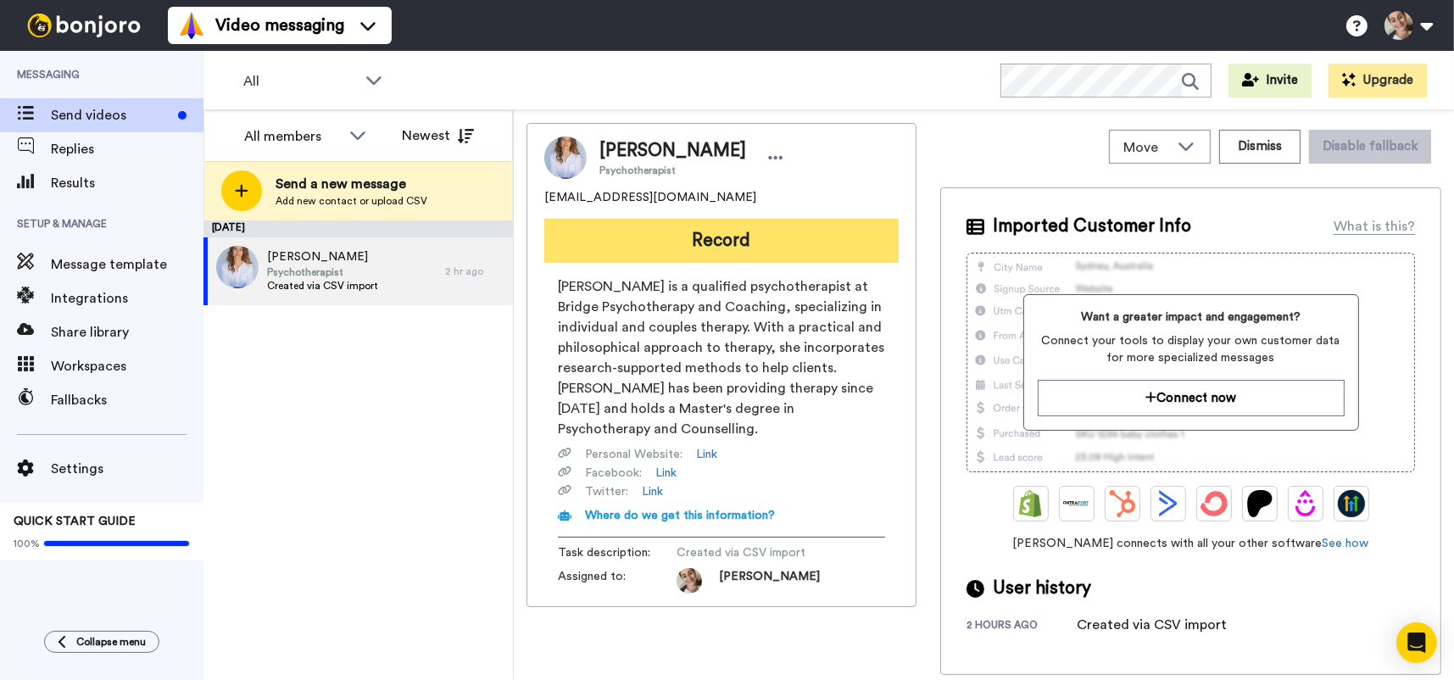
click at [784, 244] on button "Record" at bounding box center [721, 241] width 354 height 44
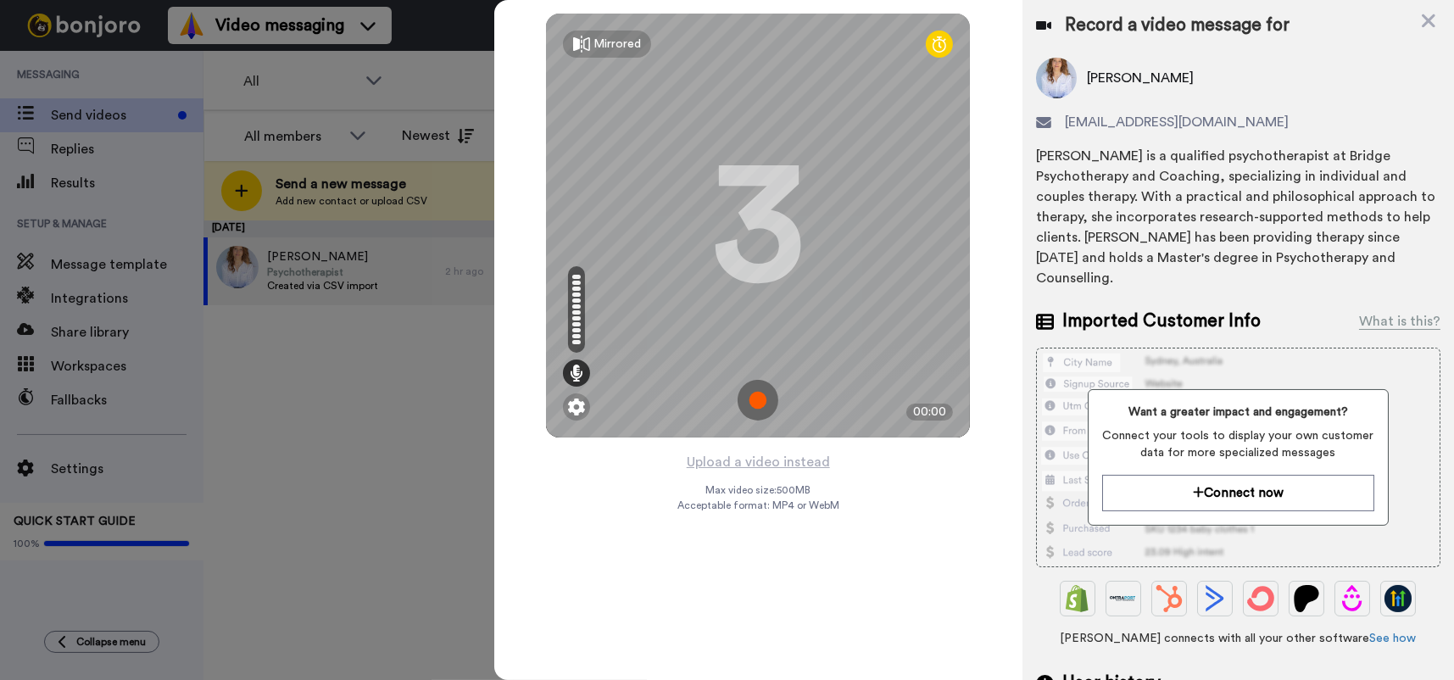
click at [758, 395] on img at bounding box center [757, 400] width 41 height 41
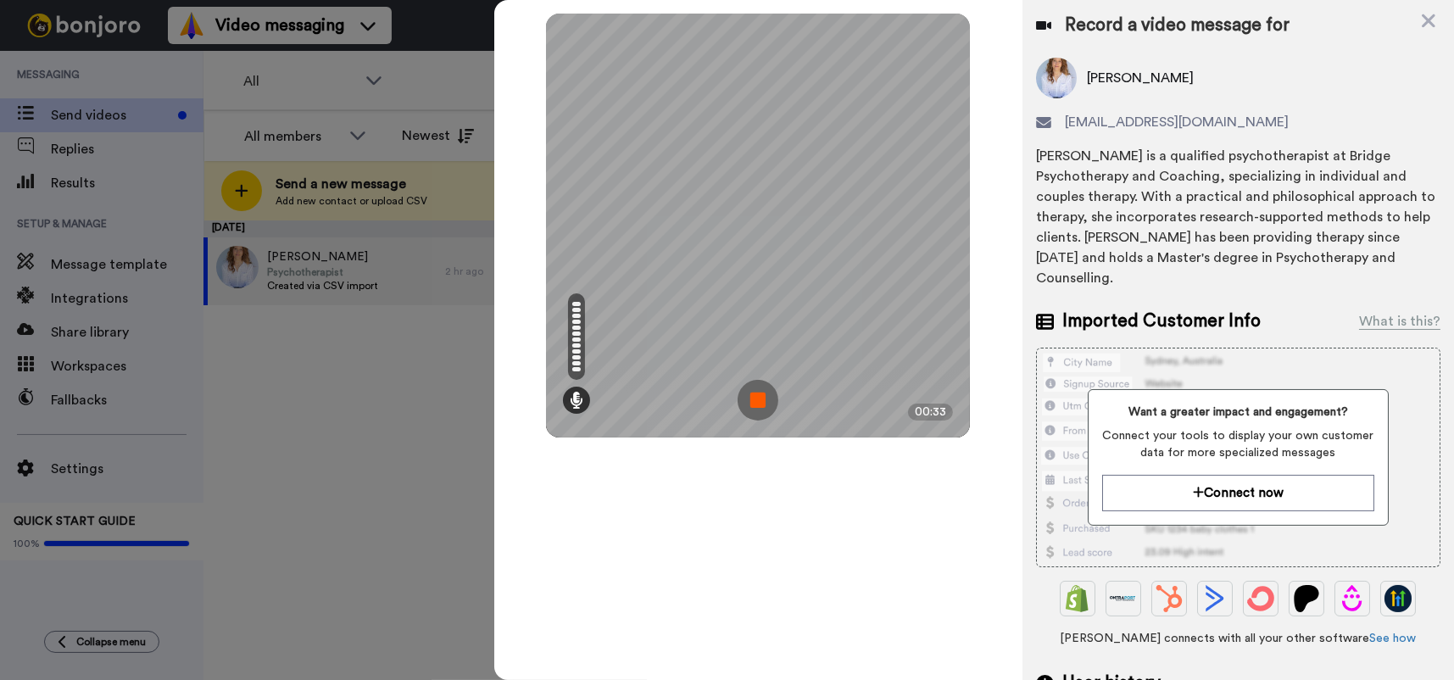
click at [758, 395] on img at bounding box center [757, 400] width 41 height 41
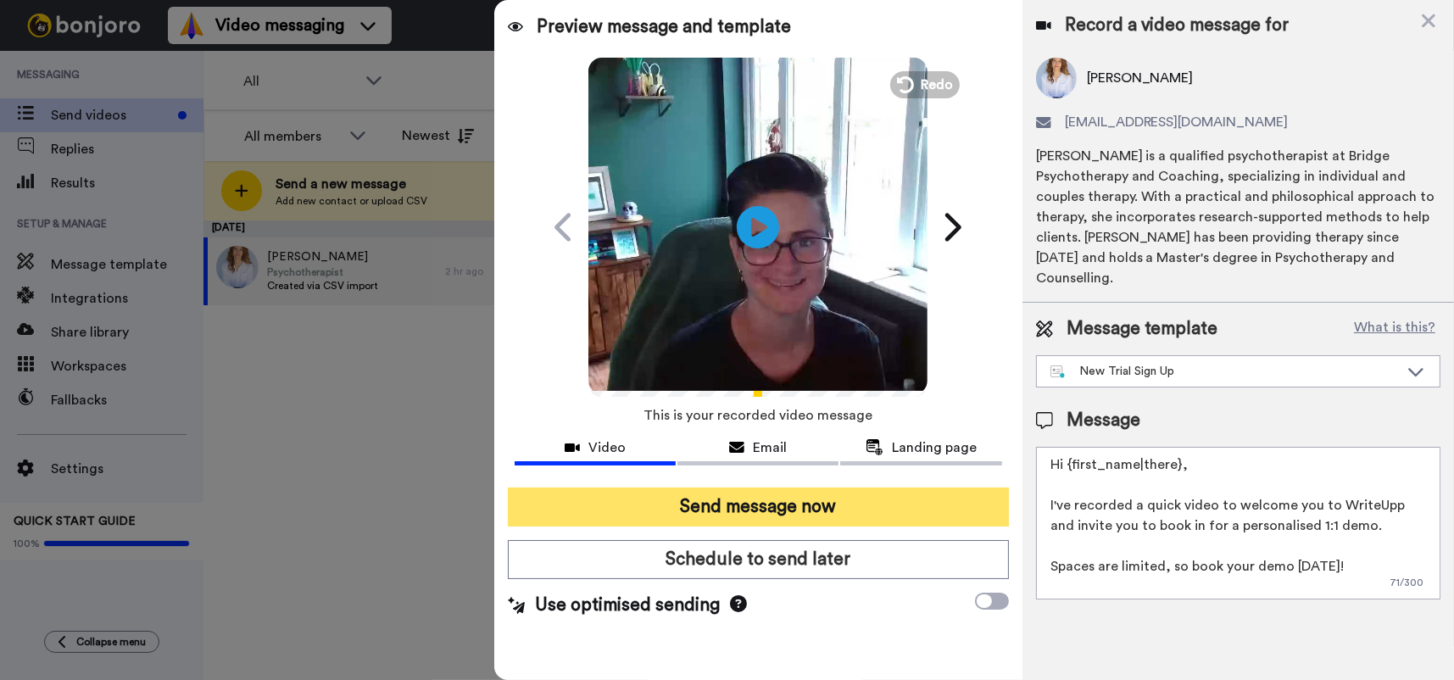
click at [881, 498] on button "Send message now" at bounding box center [758, 506] width 501 height 39
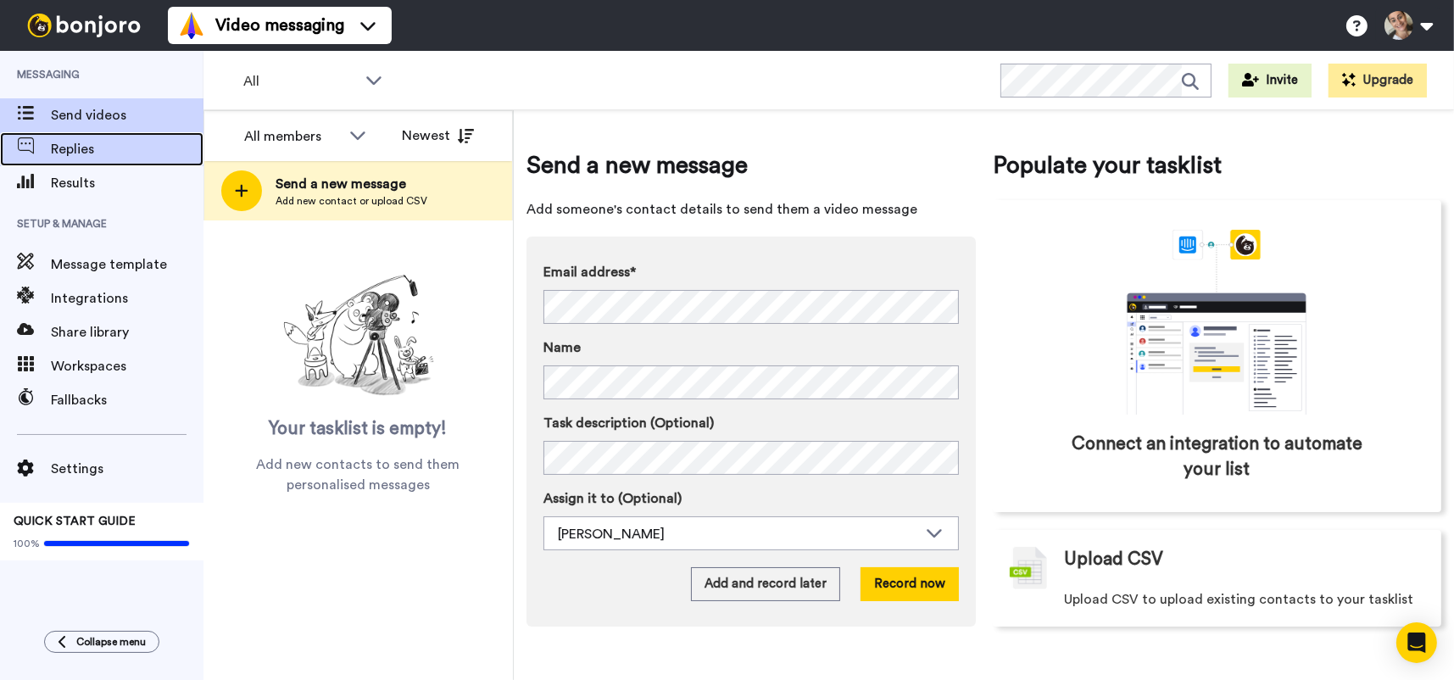
click at [102, 146] on span "Replies" at bounding box center [127, 149] width 153 height 20
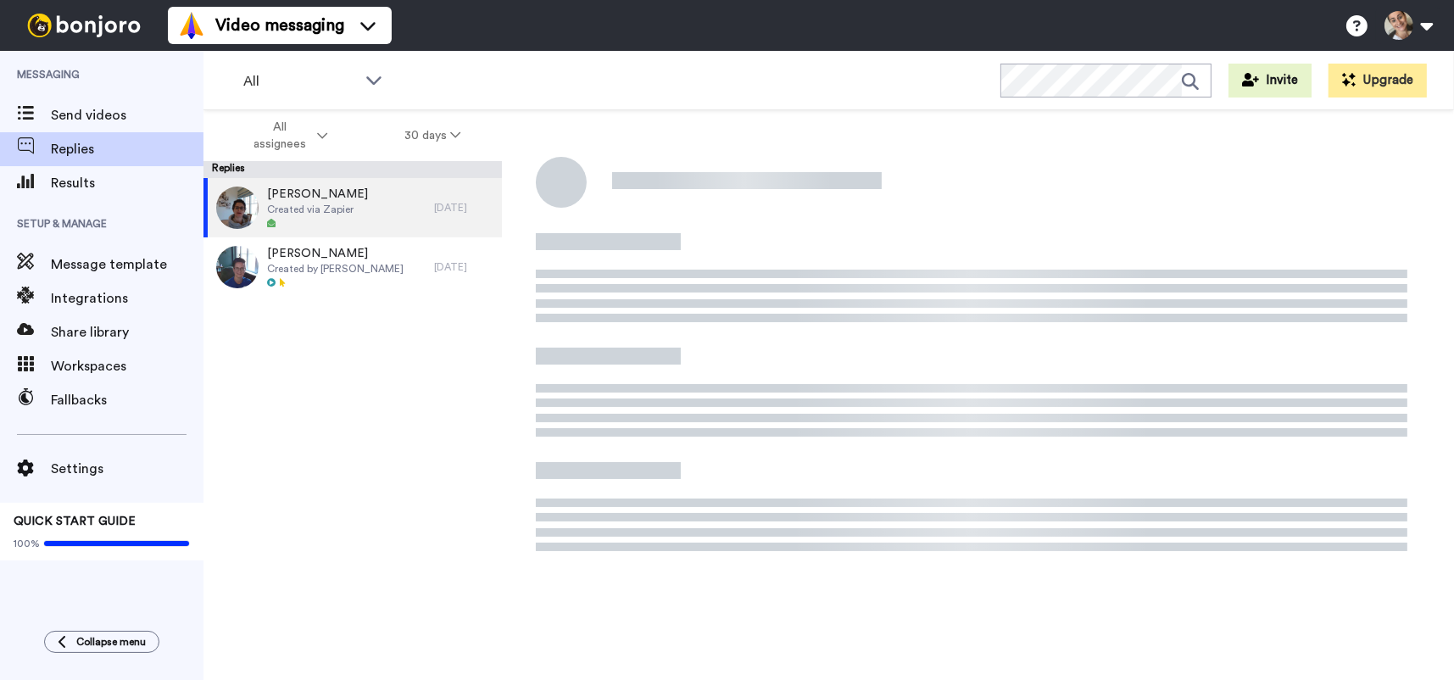
scroll to position [14, 0]
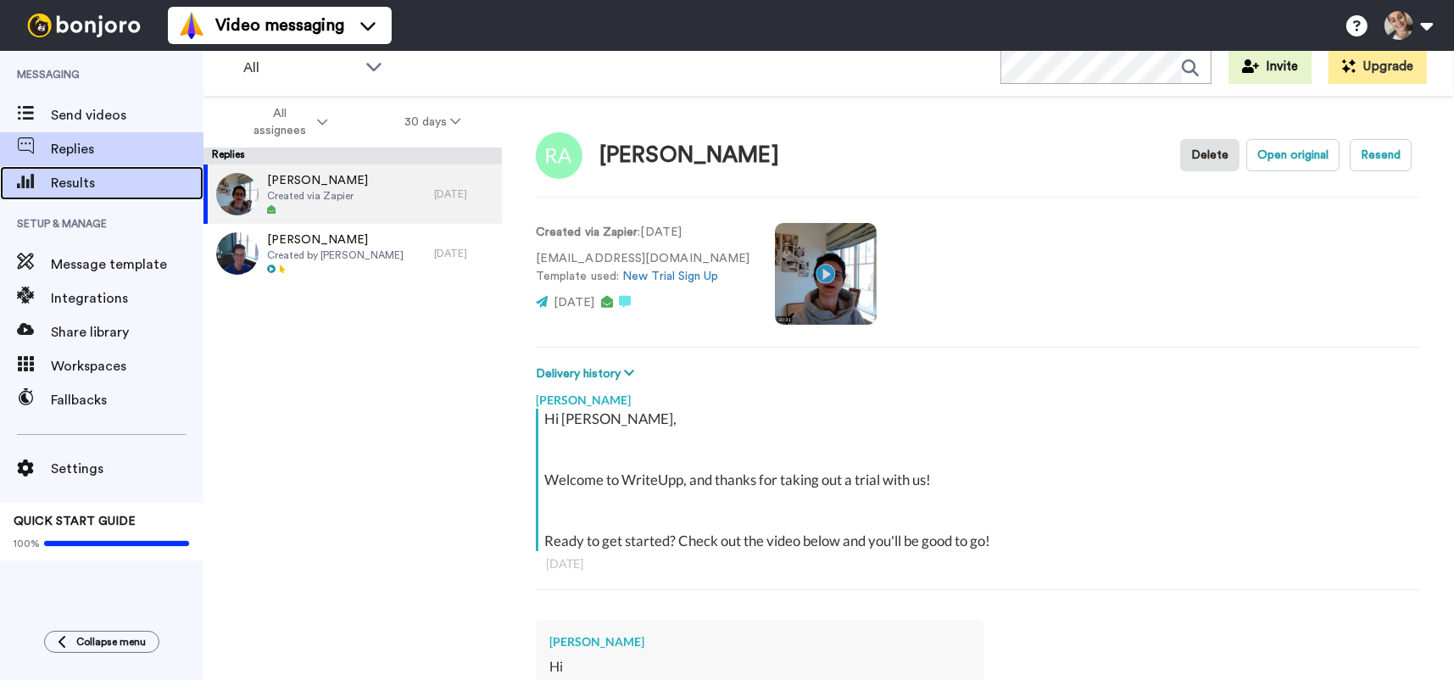
click at [77, 173] on span "Results" at bounding box center [127, 183] width 153 height 20
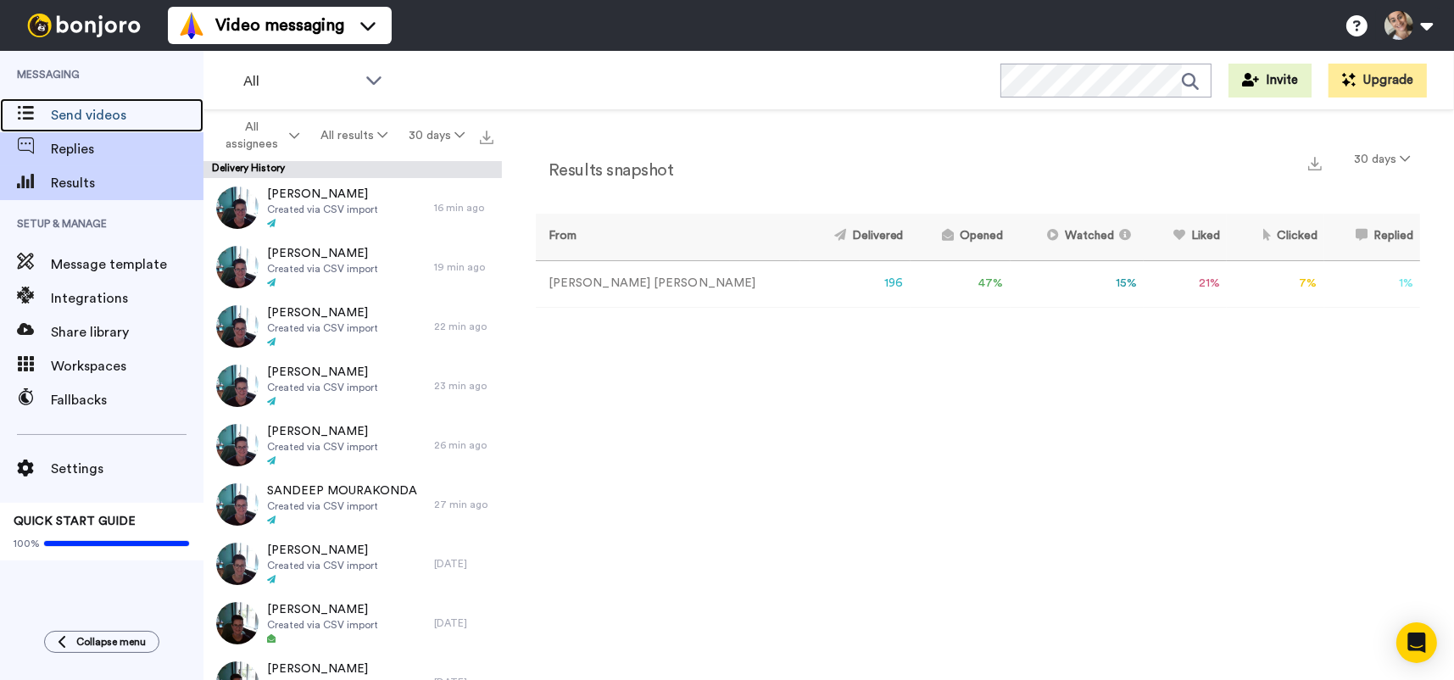
drag, startPoint x: 115, startPoint y: 121, endPoint x: 120, endPoint y: 147, distance: 26.8
click at [115, 121] on span "Send videos" at bounding box center [127, 115] width 153 height 20
